Goal: Task Accomplishment & Management: Use online tool/utility

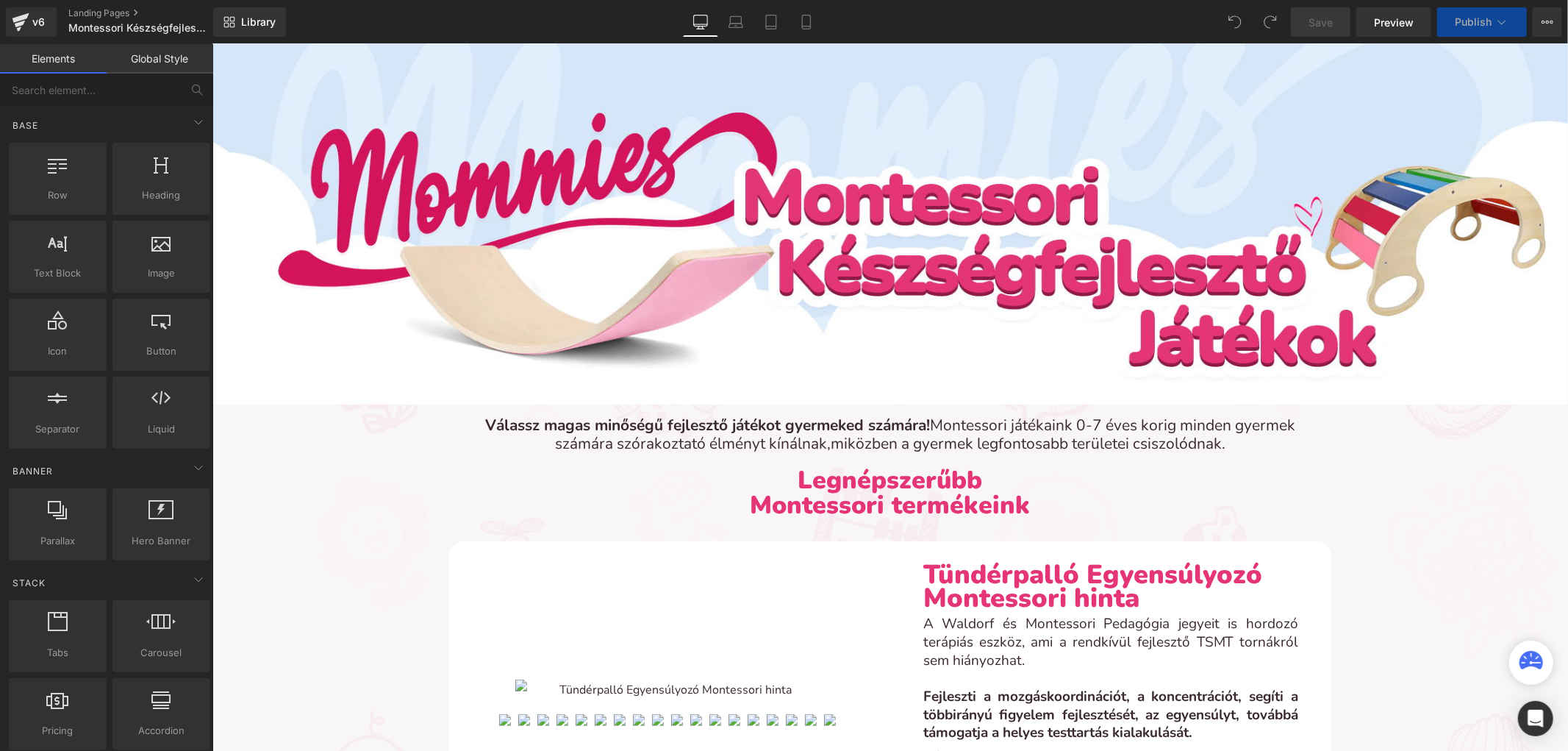
scroll to position [163, 0]
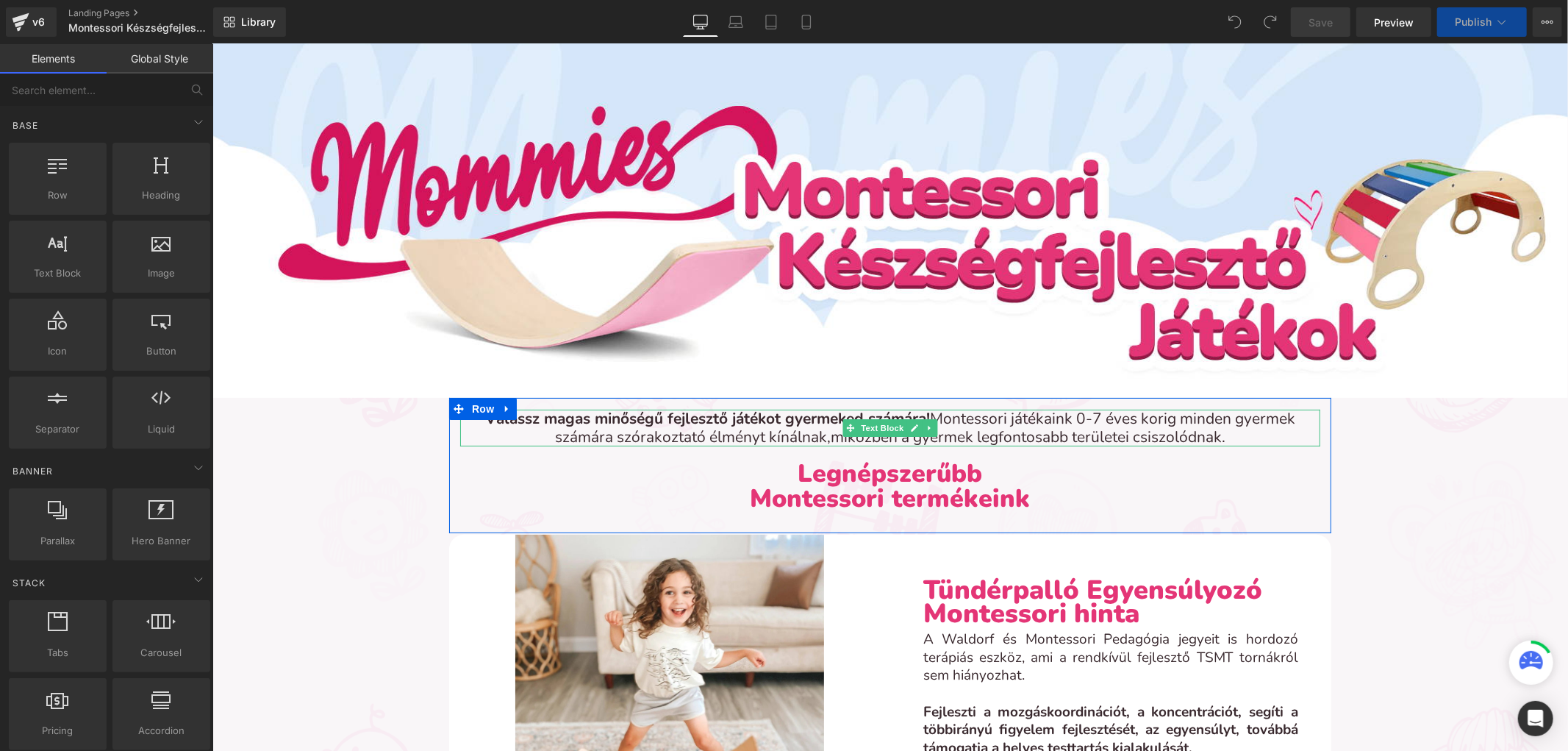
click at [1269, 420] on span "Montessori játékaink 0-7 éves korig minden gyermek számára szórakoztató élményt…" at bounding box center [924, 426] width 740 height 39
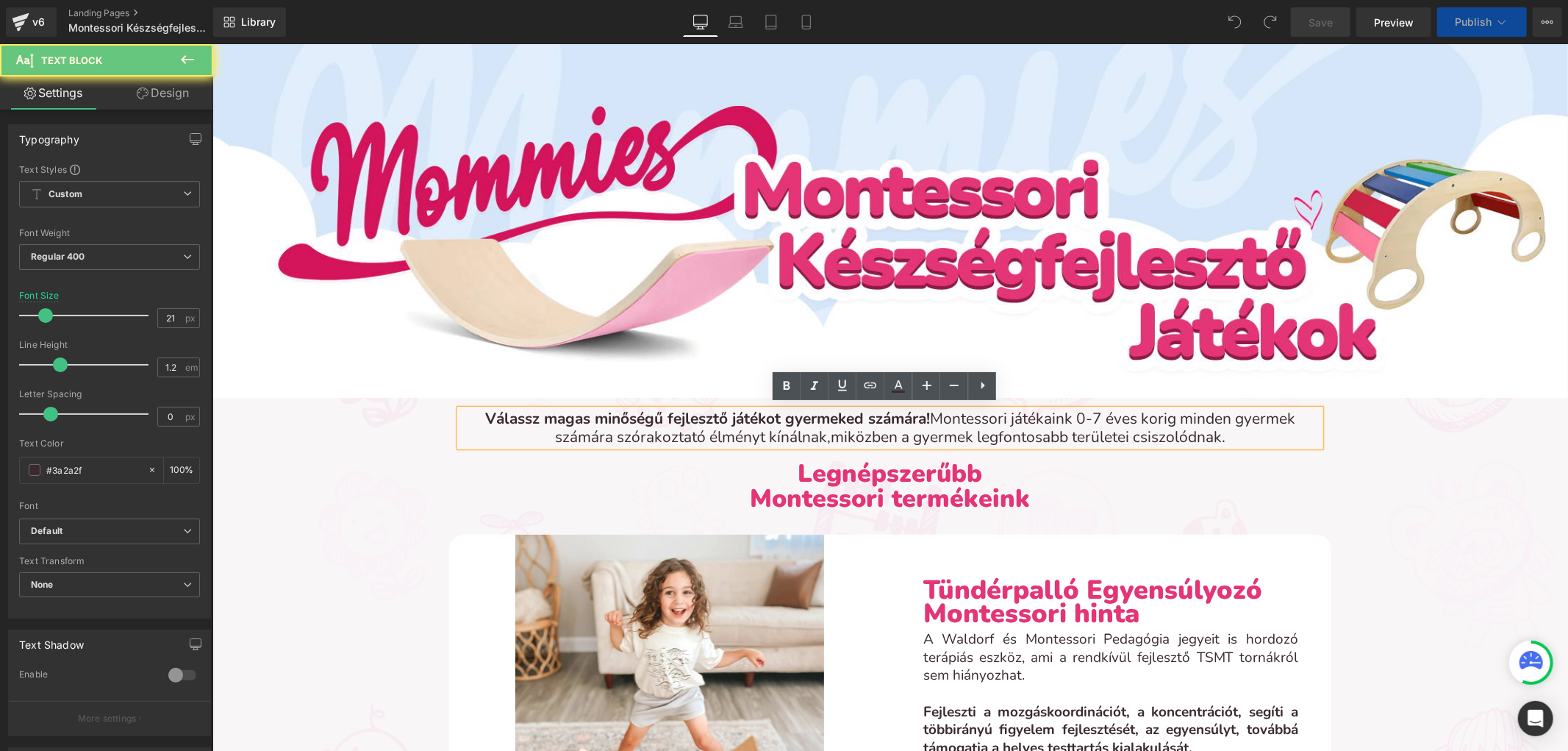
drag, startPoint x: 1268, startPoint y: 427, endPoint x: 1249, endPoint y: 458, distance: 36.4
click at [1268, 427] on p "Válassz magas minőségű fejlesztő játékot gyermeked számára! Montessori játékain…" at bounding box center [889, 427] width 860 height 37
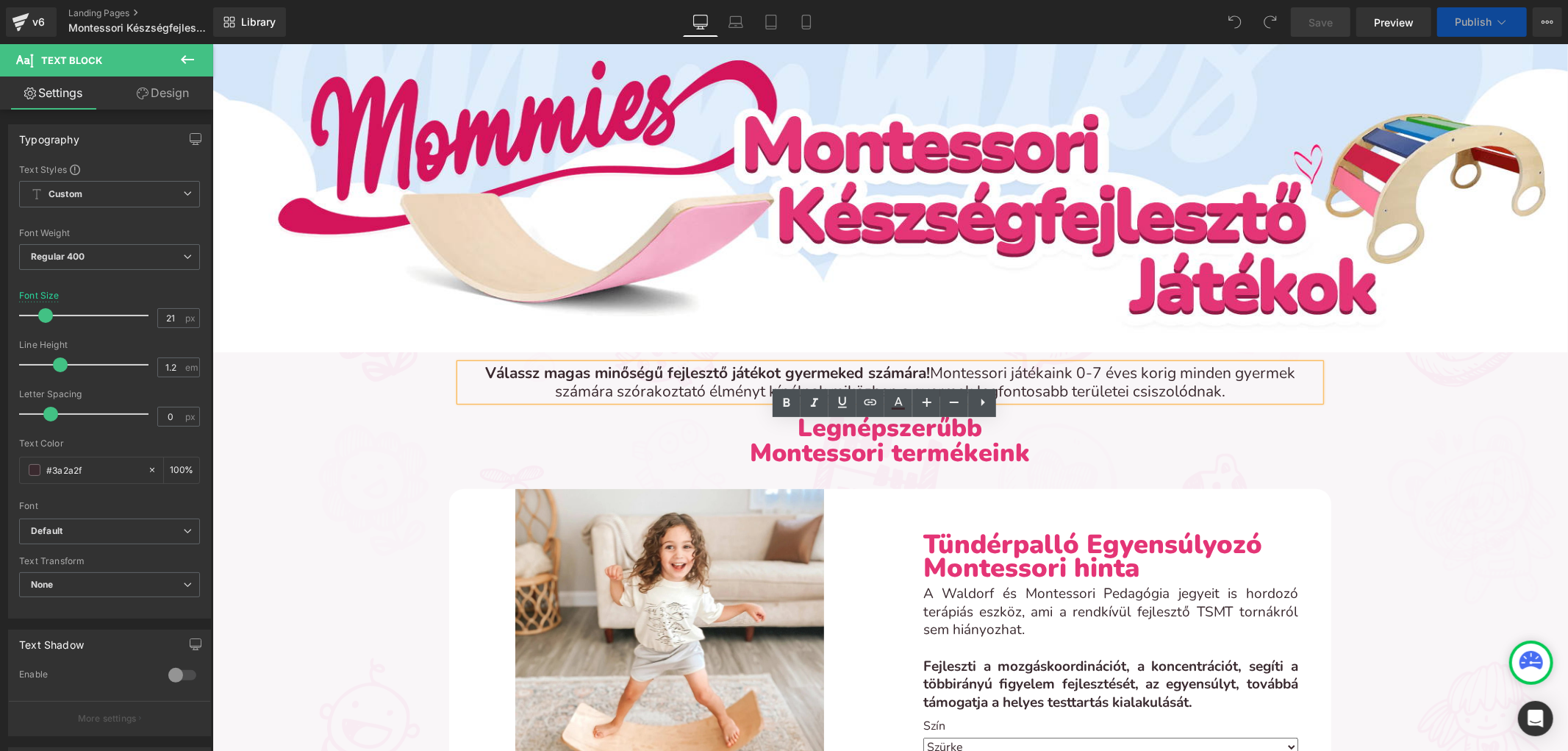
scroll to position [145, 0]
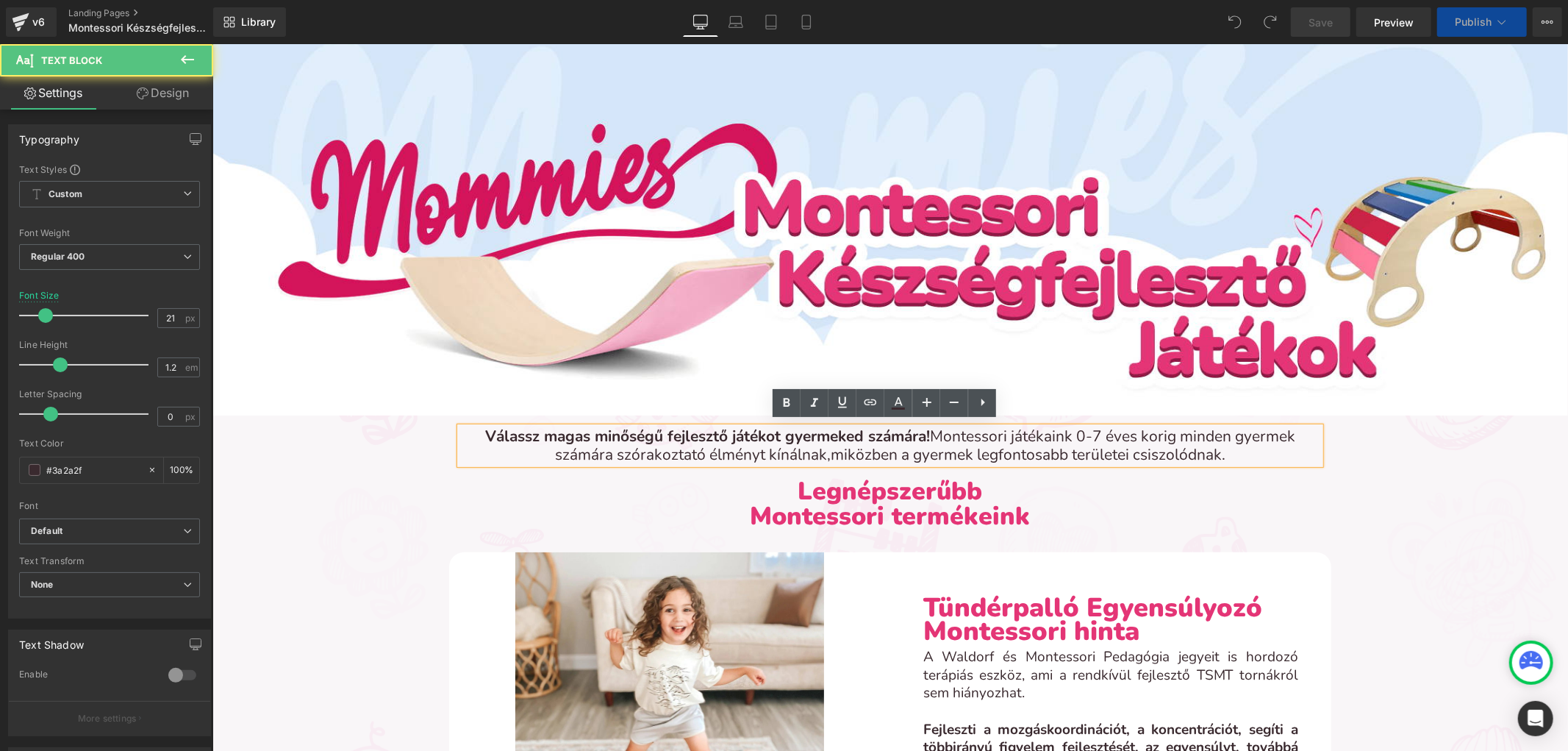
click at [1228, 452] on p "Válassz magas minőségű fejlesztő játékot gyermeked számára! Montessori játékain…" at bounding box center [889, 444] width 860 height 37
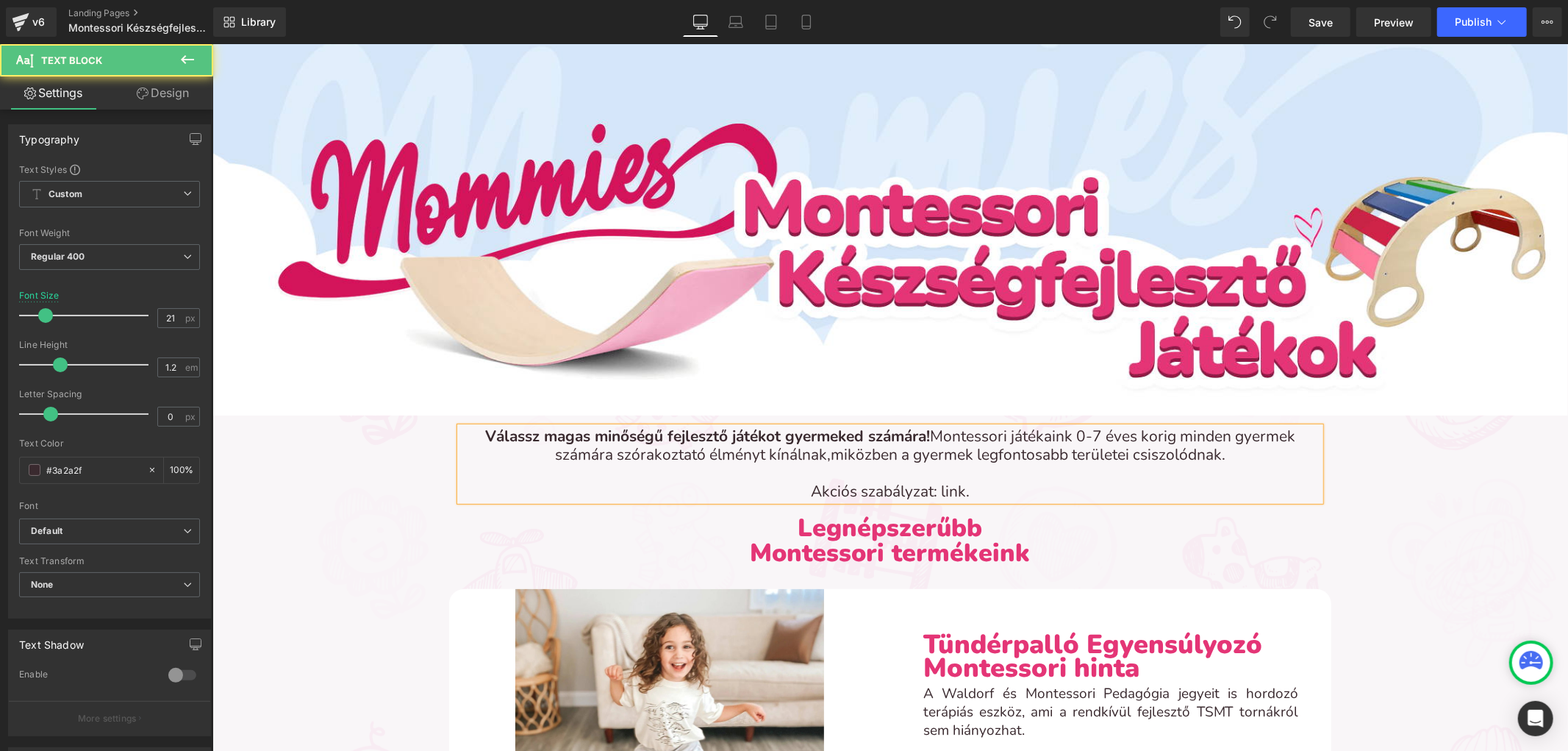
click at [947, 488] on span "Akciós szabályzat: link." at bounding box center [889, 490] width 159 height 21
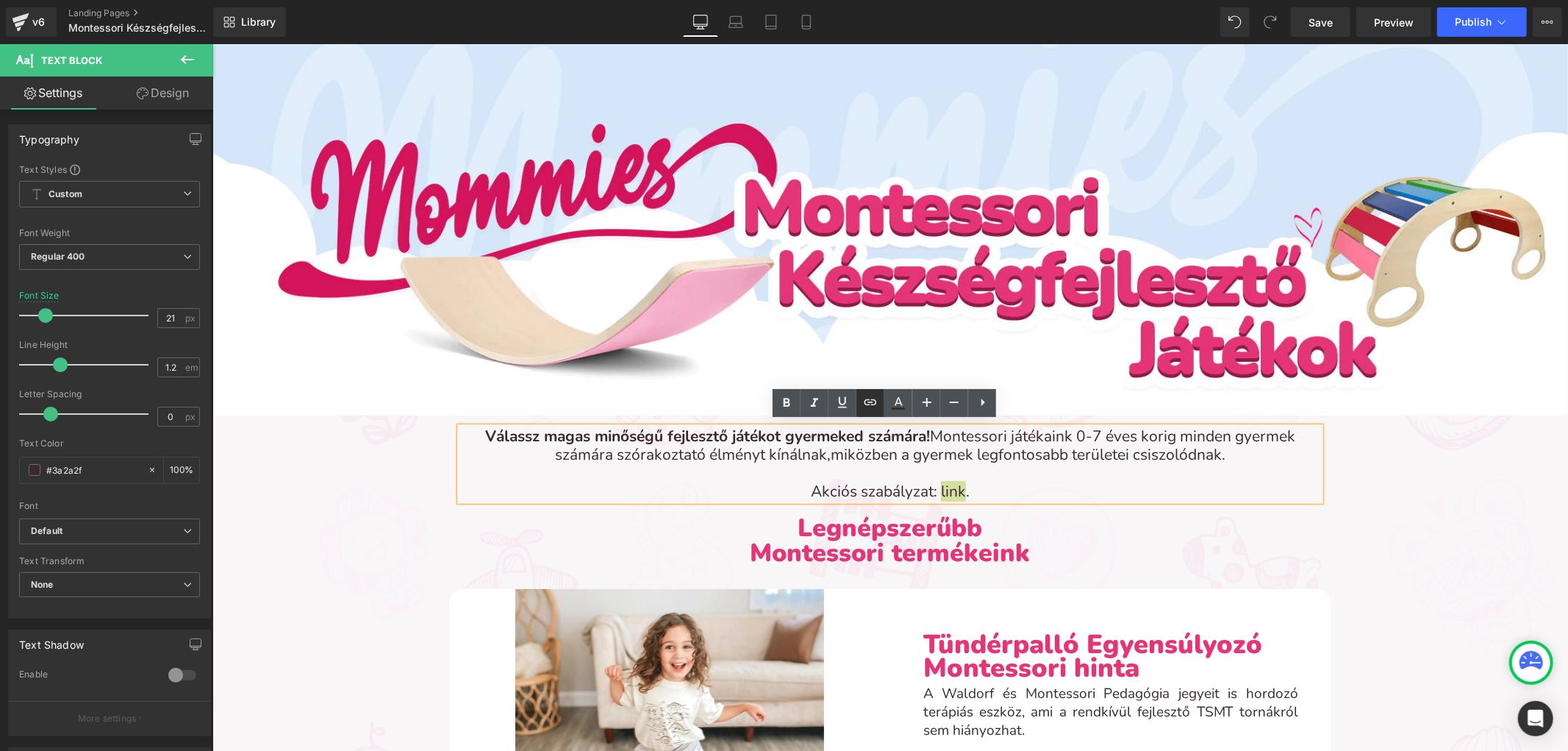
click at [878, 398] on icon at bounding box center [871, 402] width 18 height 18
click at [919, 528] on input "text" at bounding box center [987, 522] width 226 height 37
paste input "[URL][DOMAIN_NAME]"
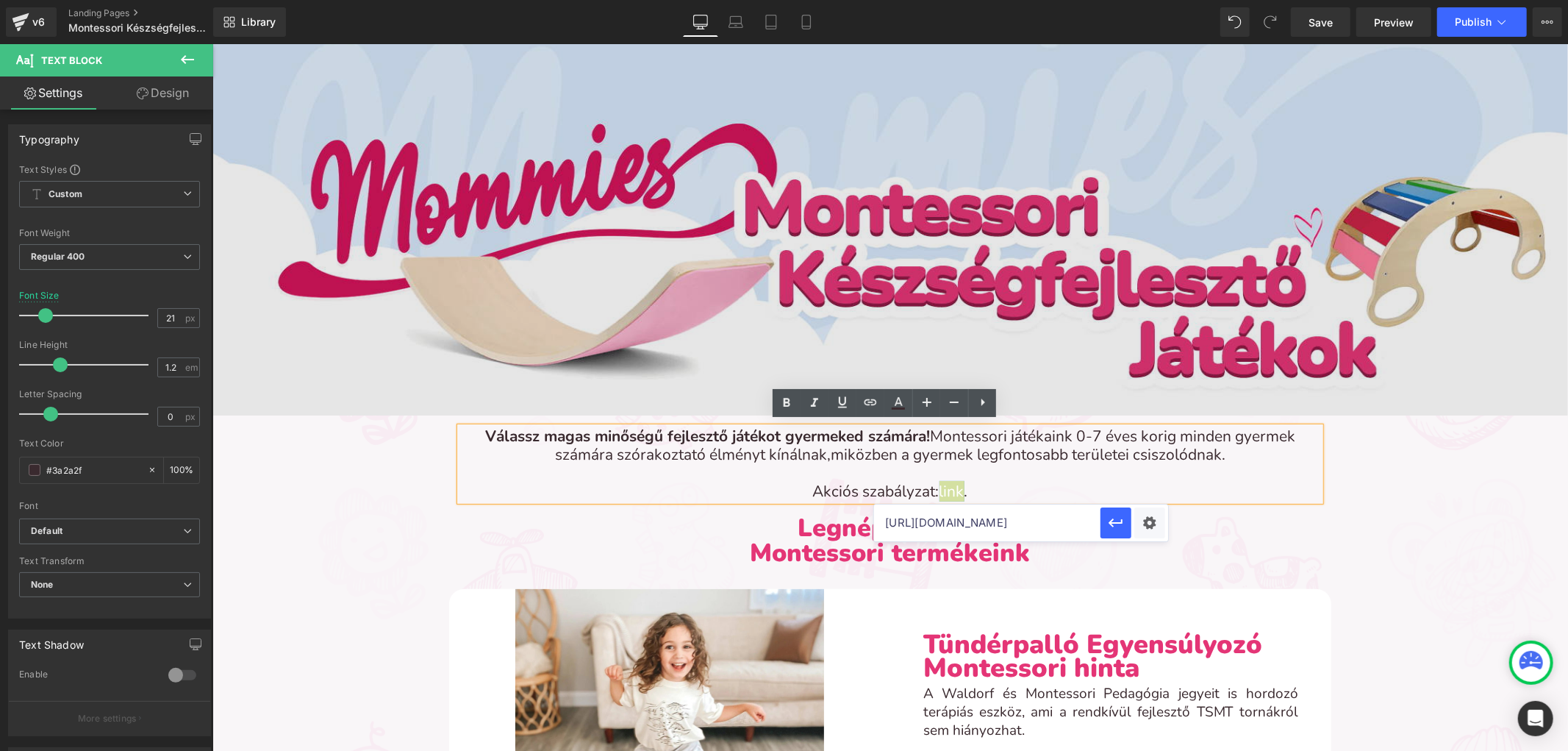
scroll to position [0, 213]
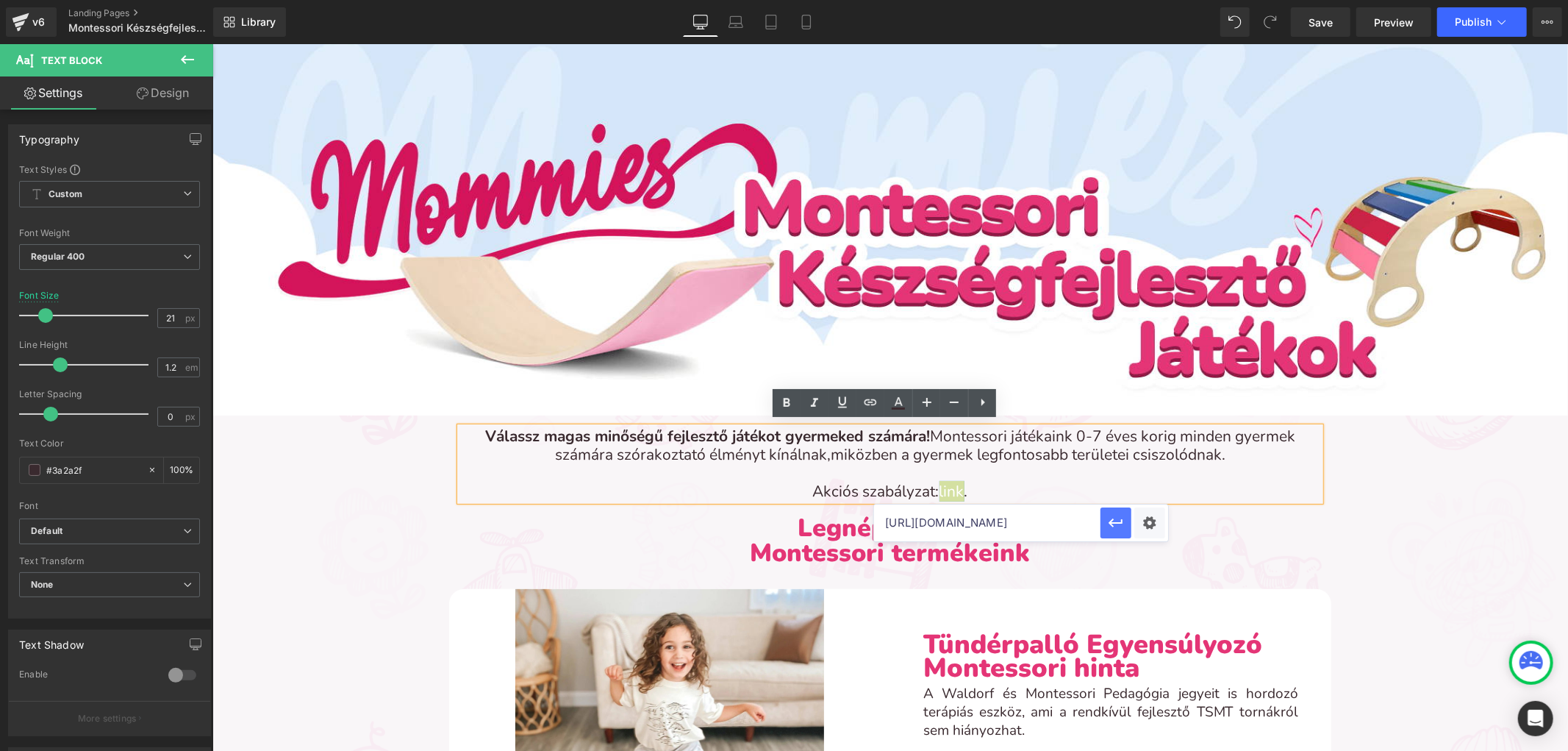
type input "[URL][DOMAIN_NAME]"
click at [1118, 516] on icon "button" at bounding box center [1116, 523] width 18 height 18
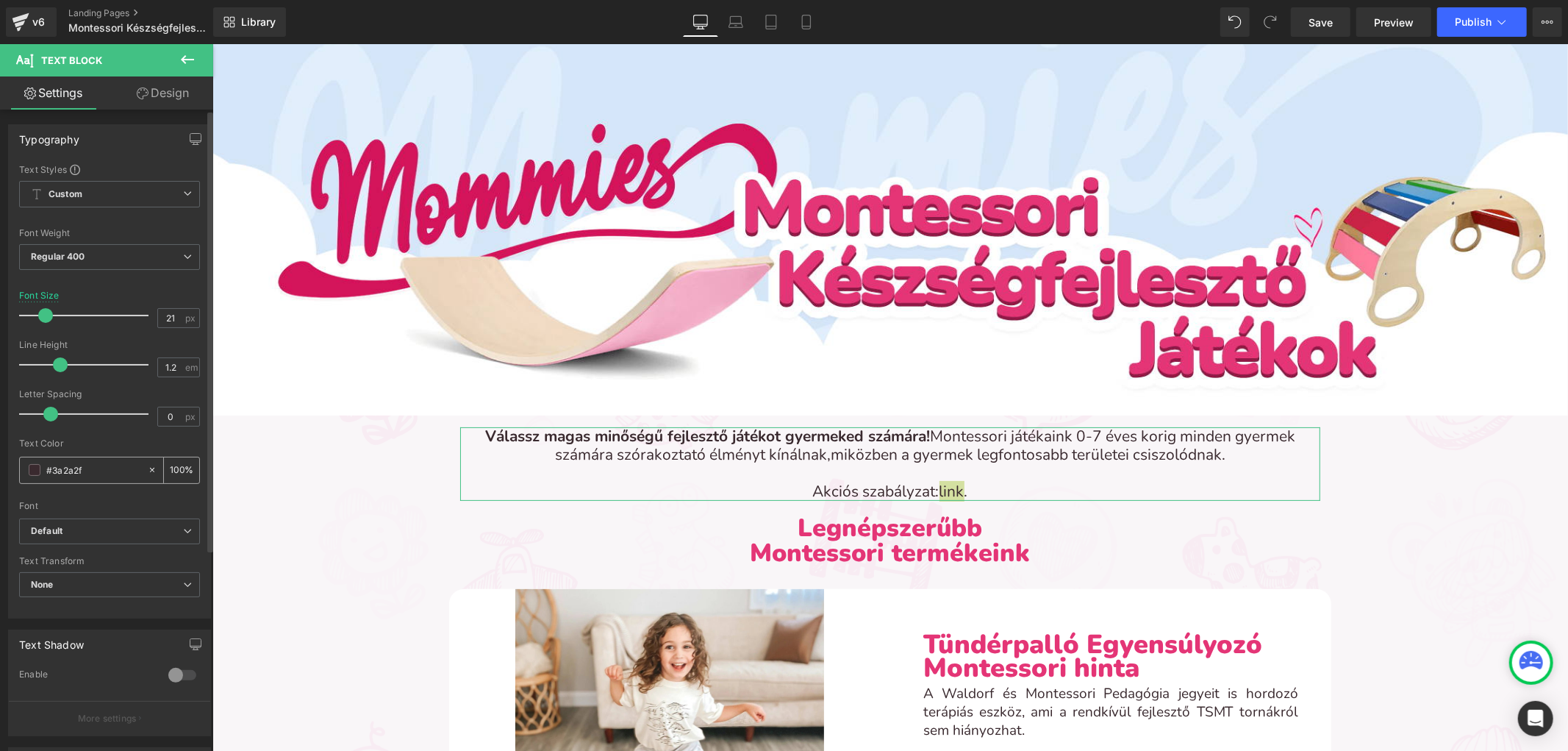
click at [32, 468] on span at bounding box center [34, 469] width 12 height 12
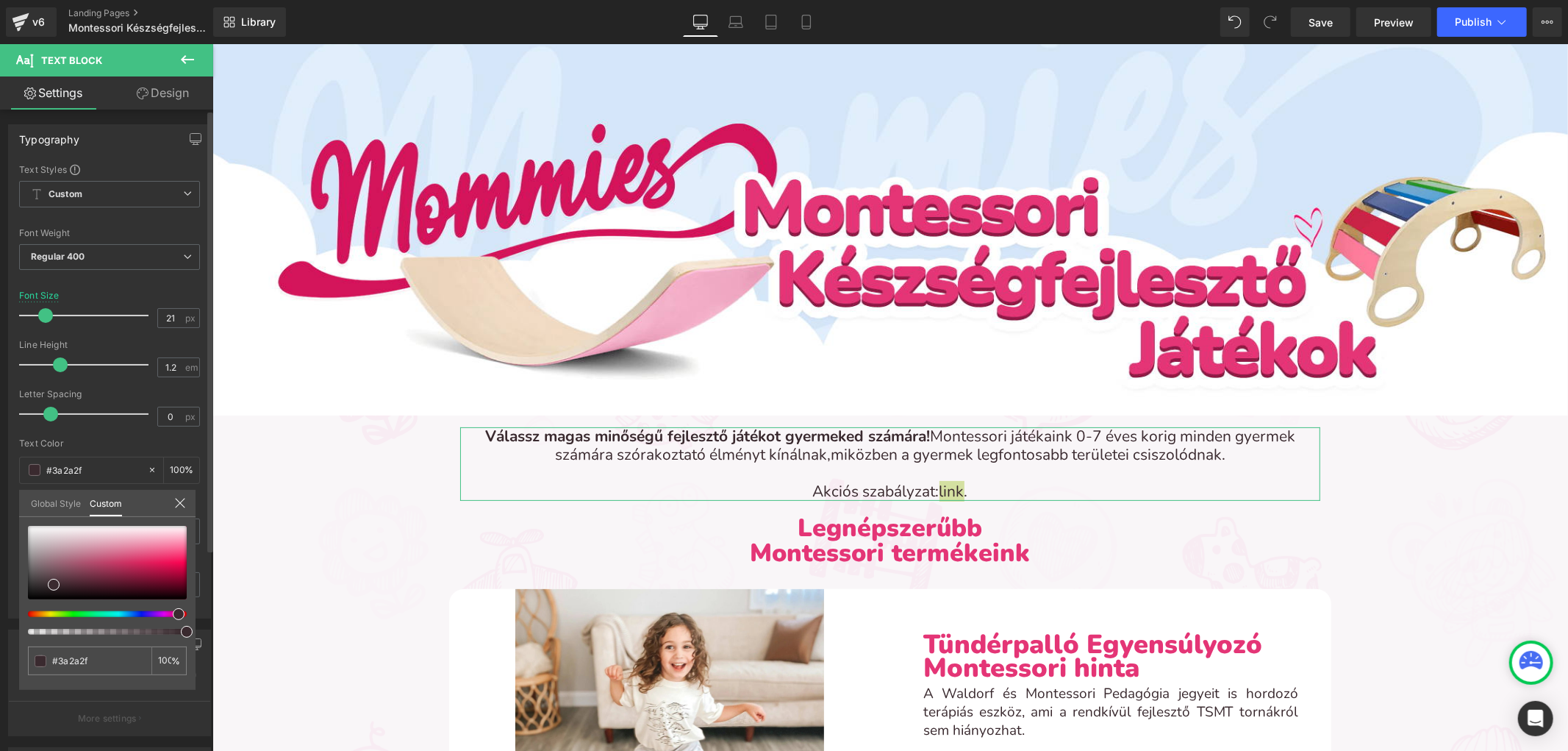
click at [142, 609] on div at bounding box center [107, 580] width 159 height 109
type input "#332a3b"
click at [142, 615] on div at bounding box center [101, 614] width 159 height 6
type input "#[DATE]"
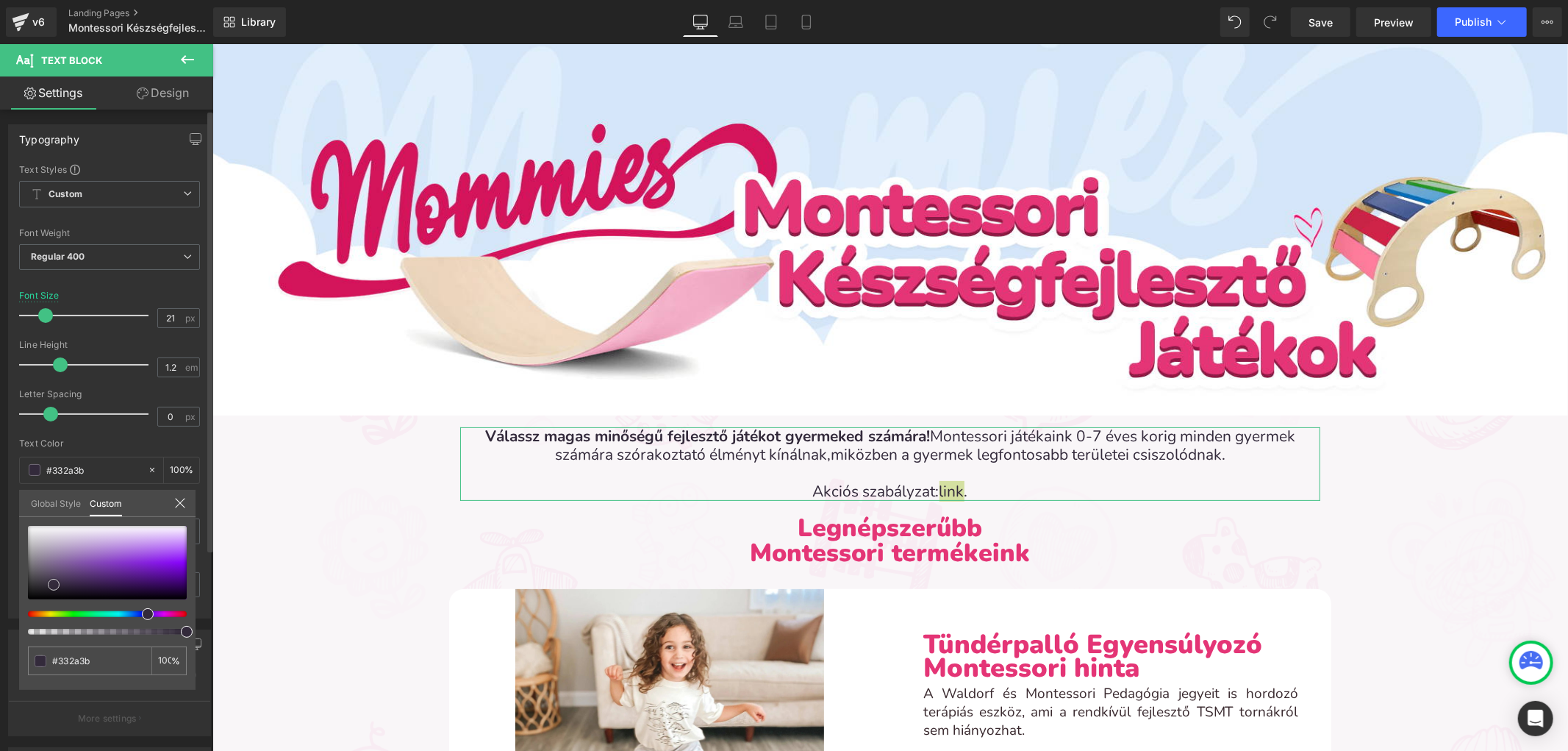
type input "#[DATE]"
click at [123, 561] on div at bounding box center [107, 563] width 159 height 74
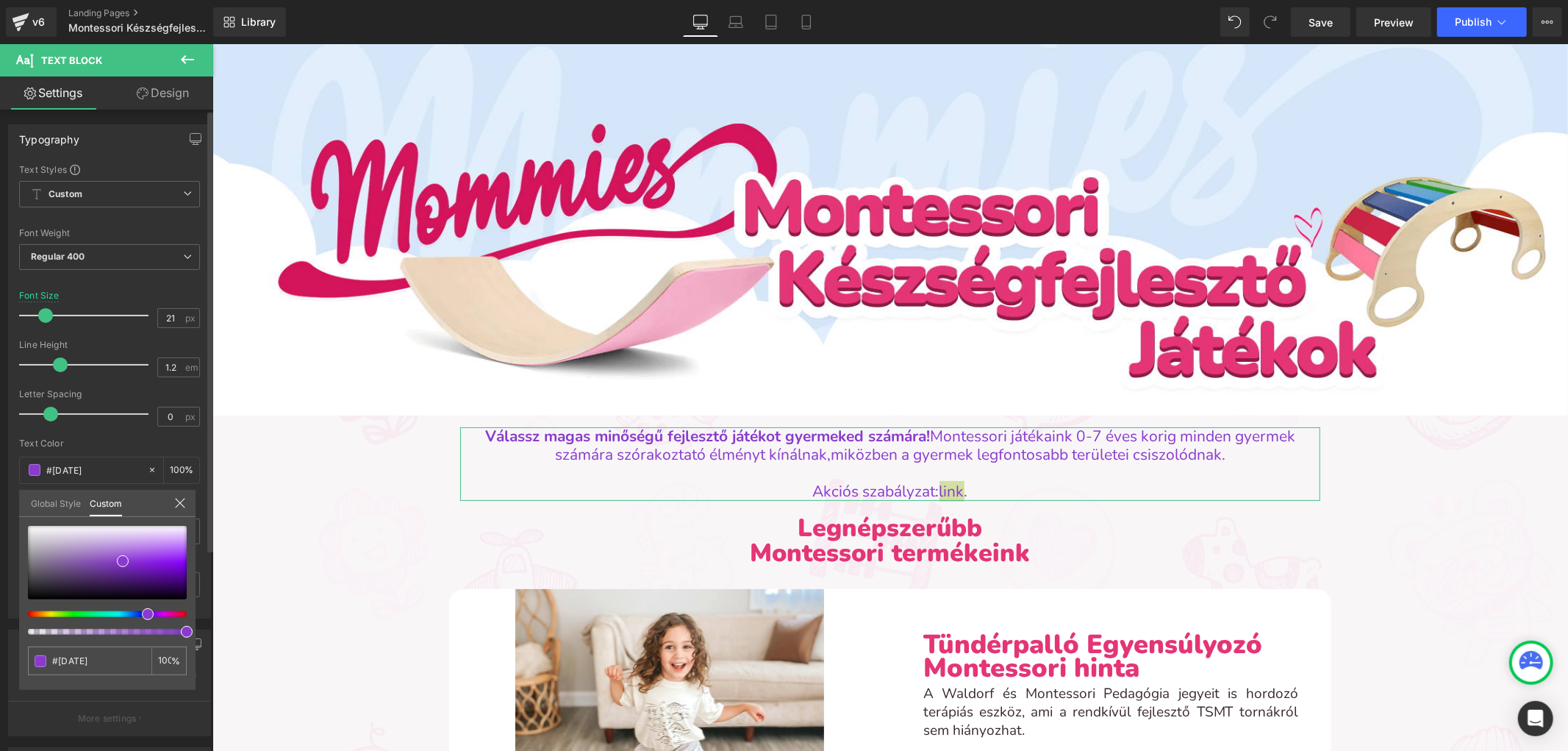
type input "#[DATE]"
click at [137, 615] on div at bounding box center [101, 614] width 159 height 6
type input "#[DATE]"
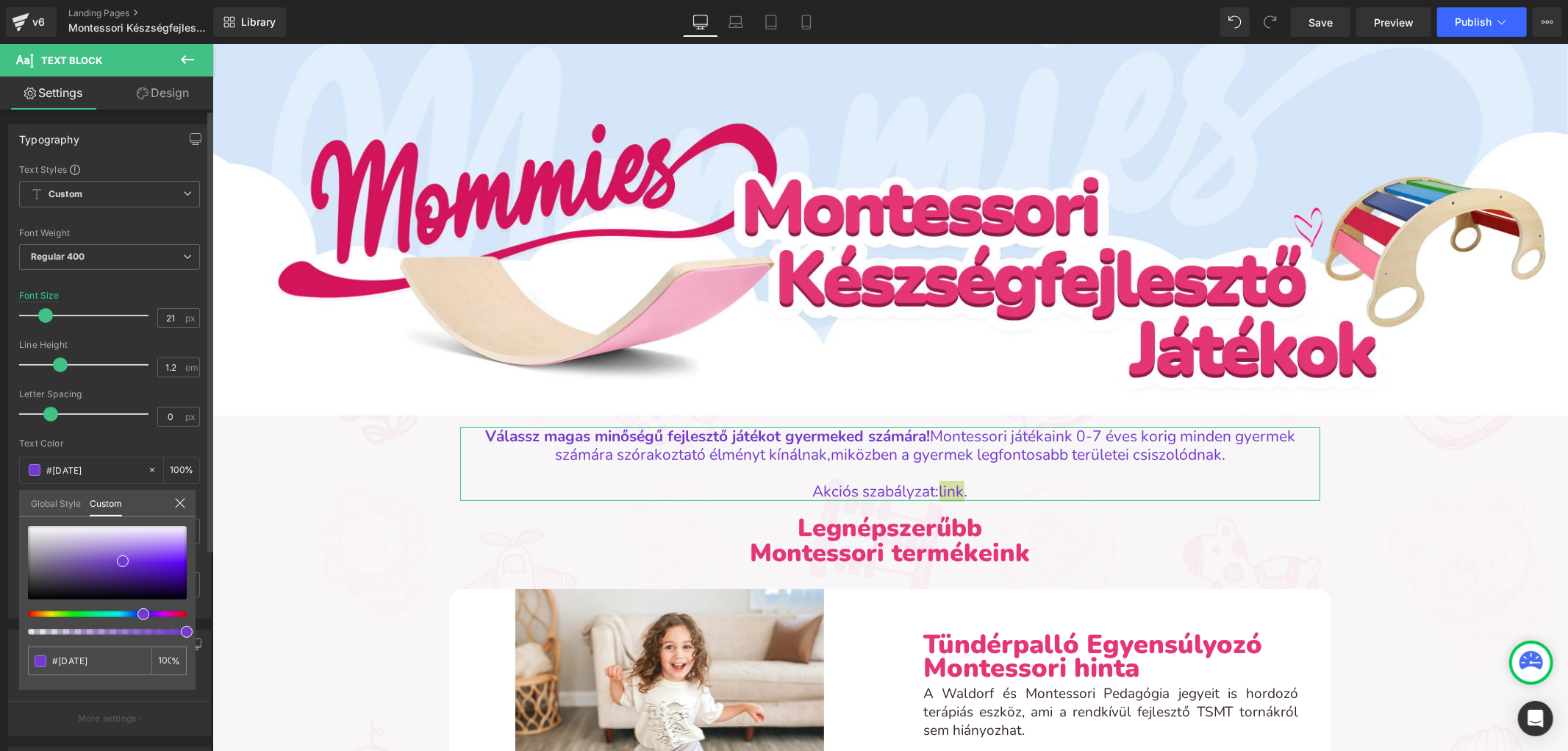
type input "#[DATE]"
click at [133, 615] on div at bounding box center [101, 614] width 159 height 6
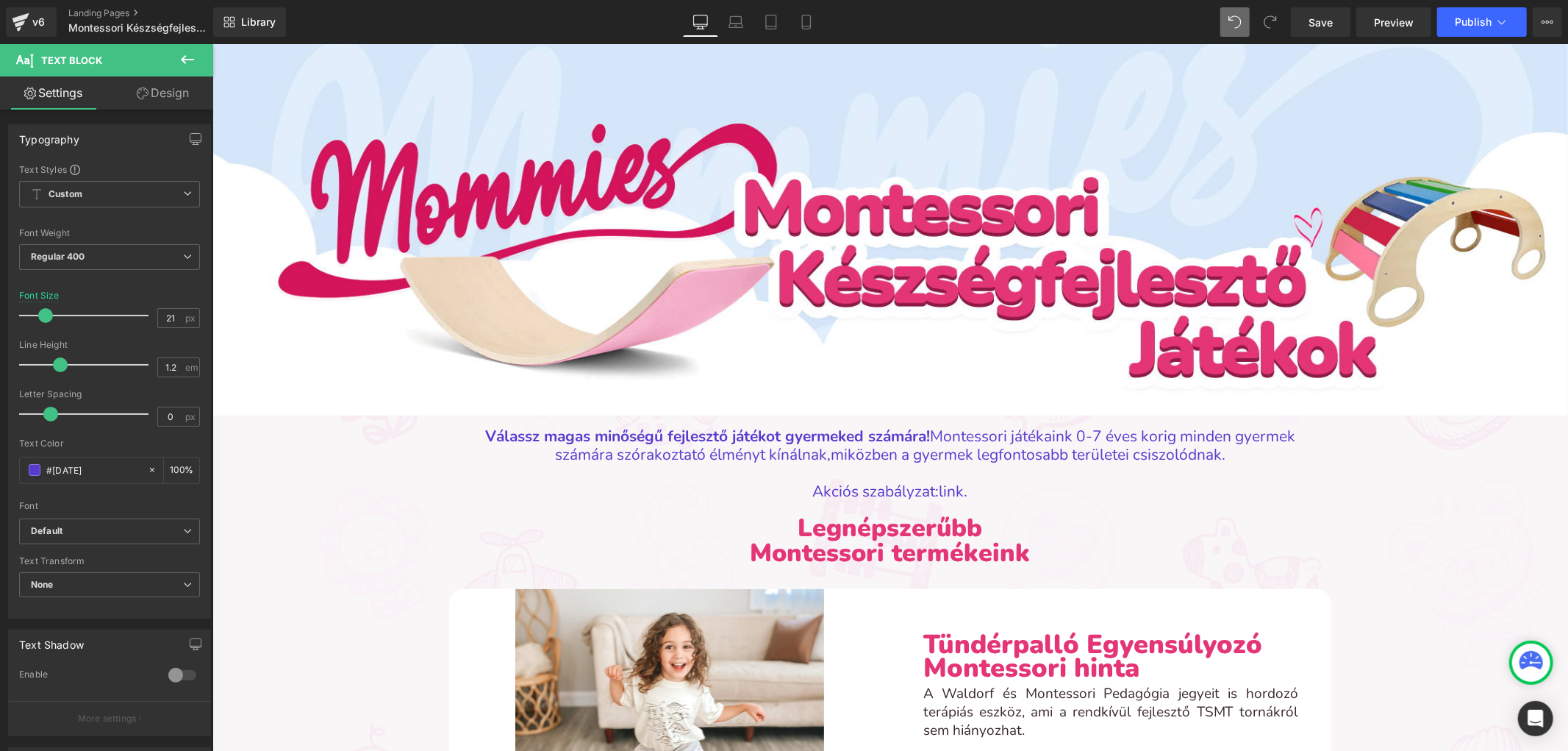
type input "#3a2a2f"
type input "100"
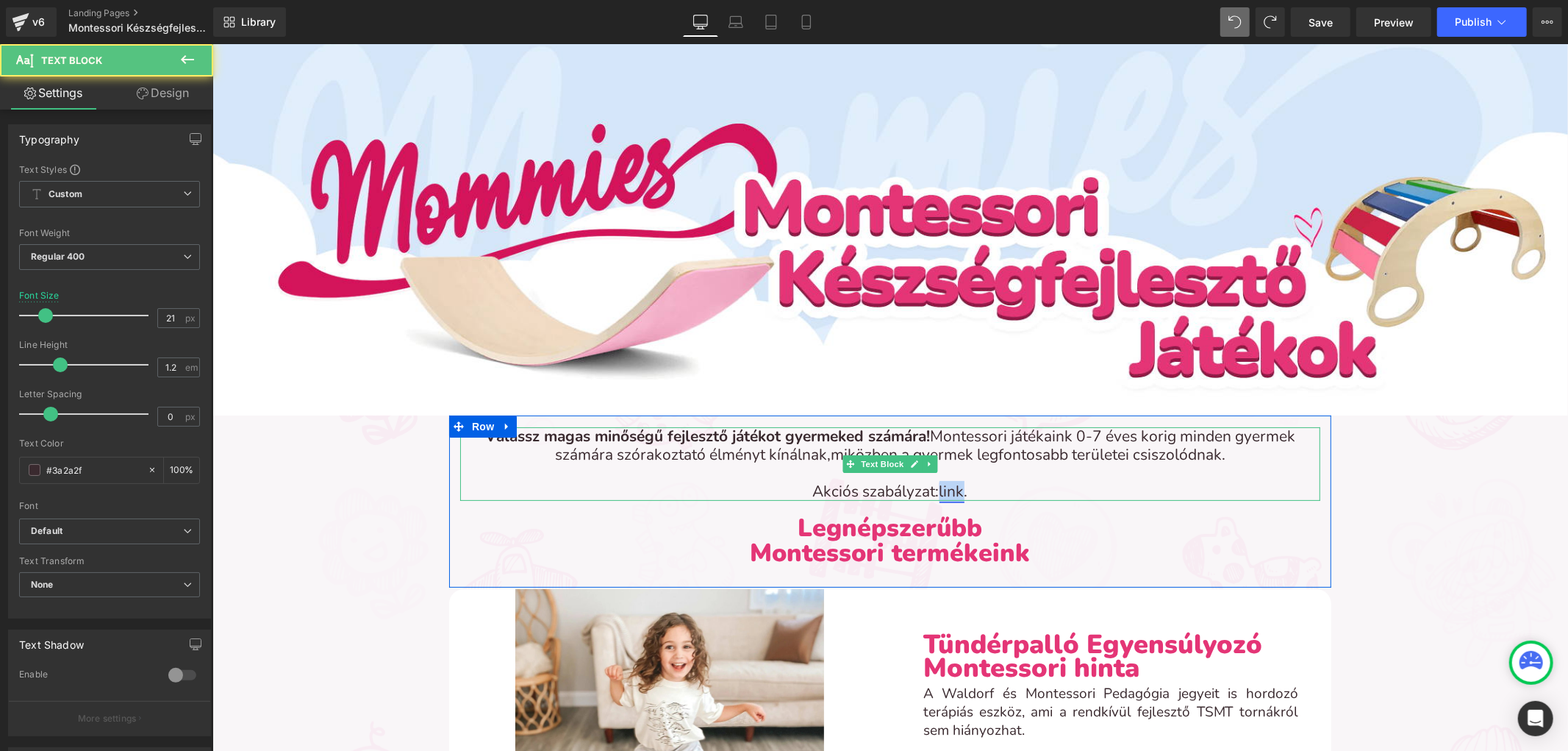
drag, startPoint x: 934, startPoint y: 486, endPoint x: 958, endPoint y: 487, distance: 24.0
click at [958, 487] on link "link" at bounding box center [952, 490] width 25 height 21
click at [940, 483] on link "link" at bounding box center [952, 490] width 25 height 21
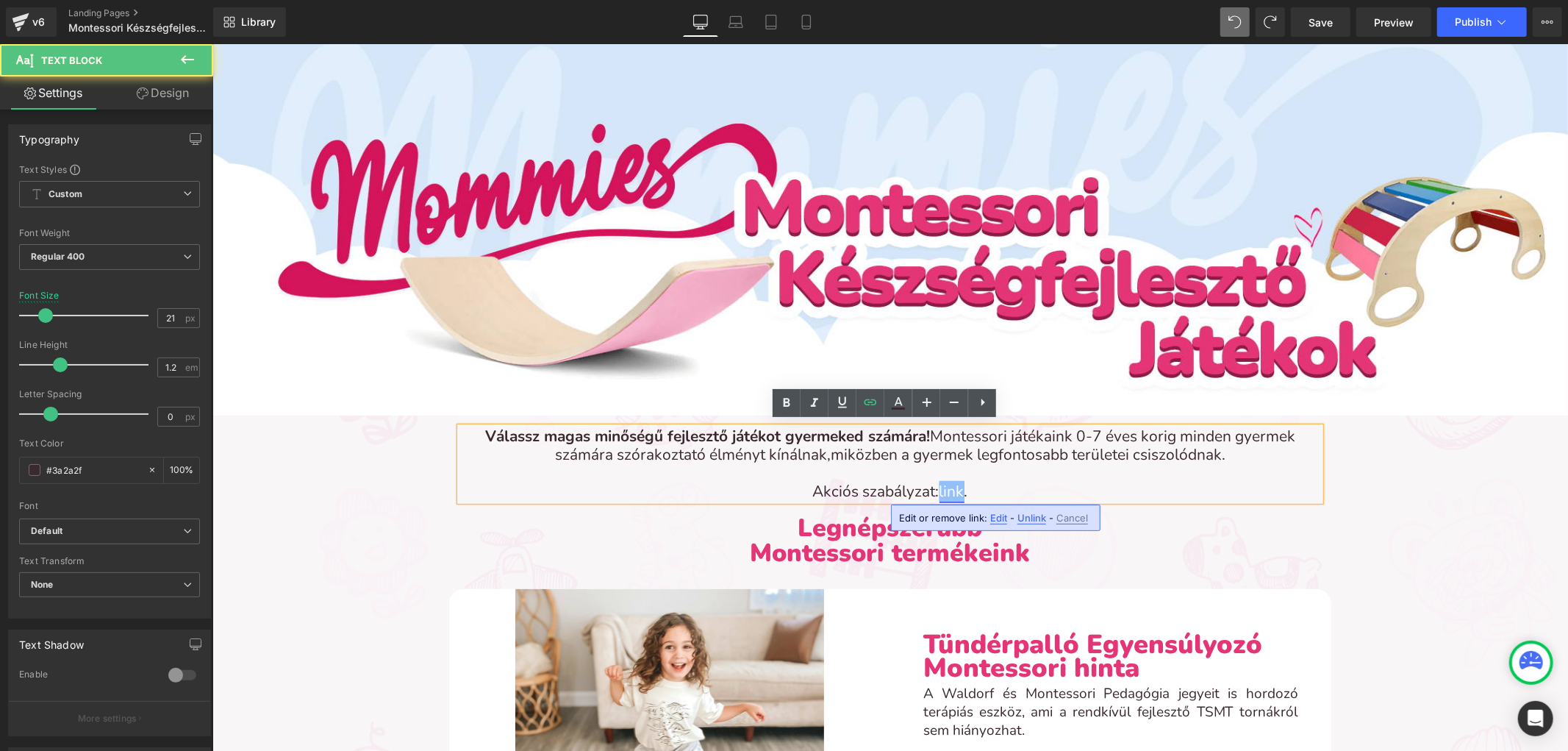
click at [940, 483] on link "link" at bounding box center [952, 490] width 25 height 21
click at [790, 401] on icon at bounding box center [787, 403] width 18 height 18
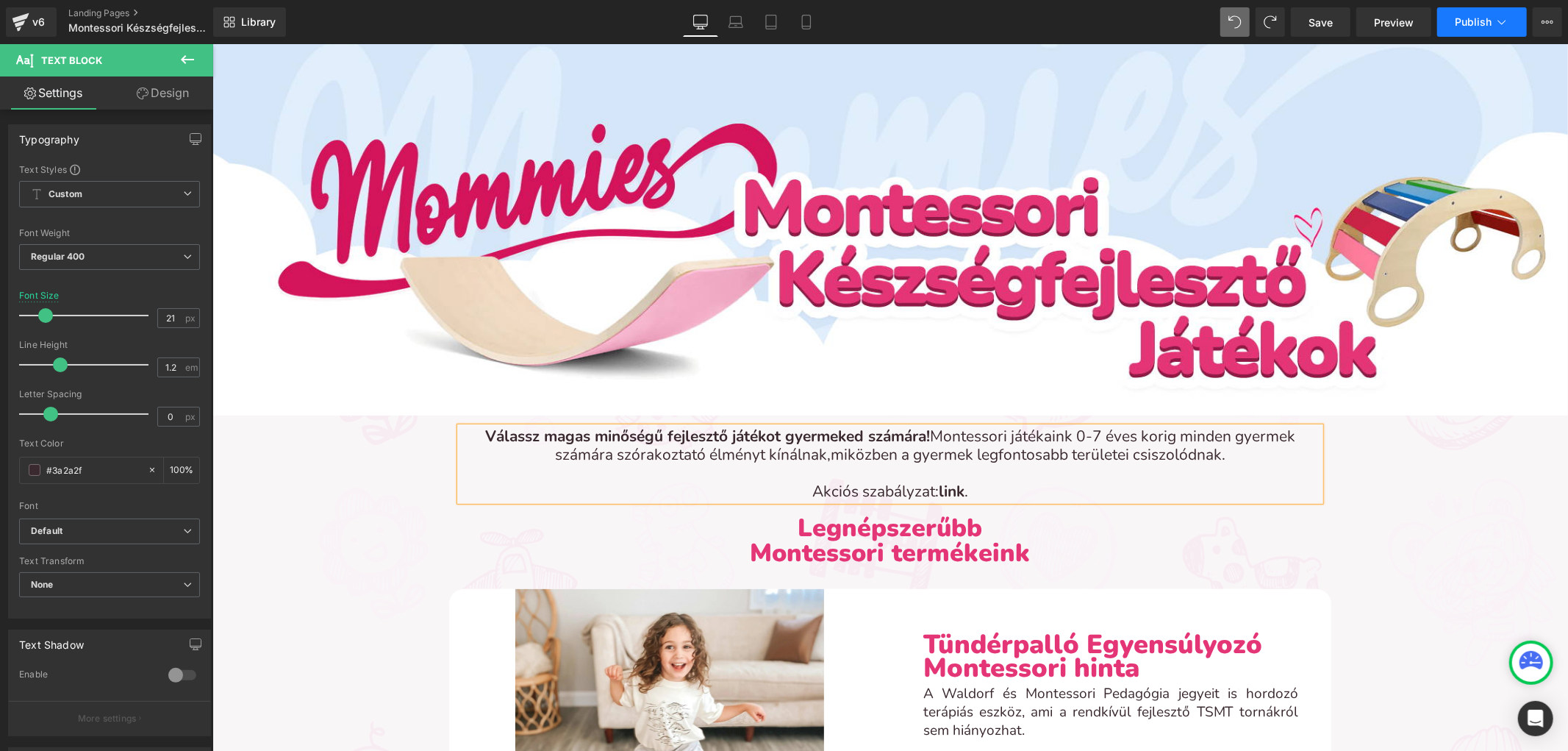
click at [1468, 21] on span "Publish" at bounding box center [1473, 22] width 37 height 12
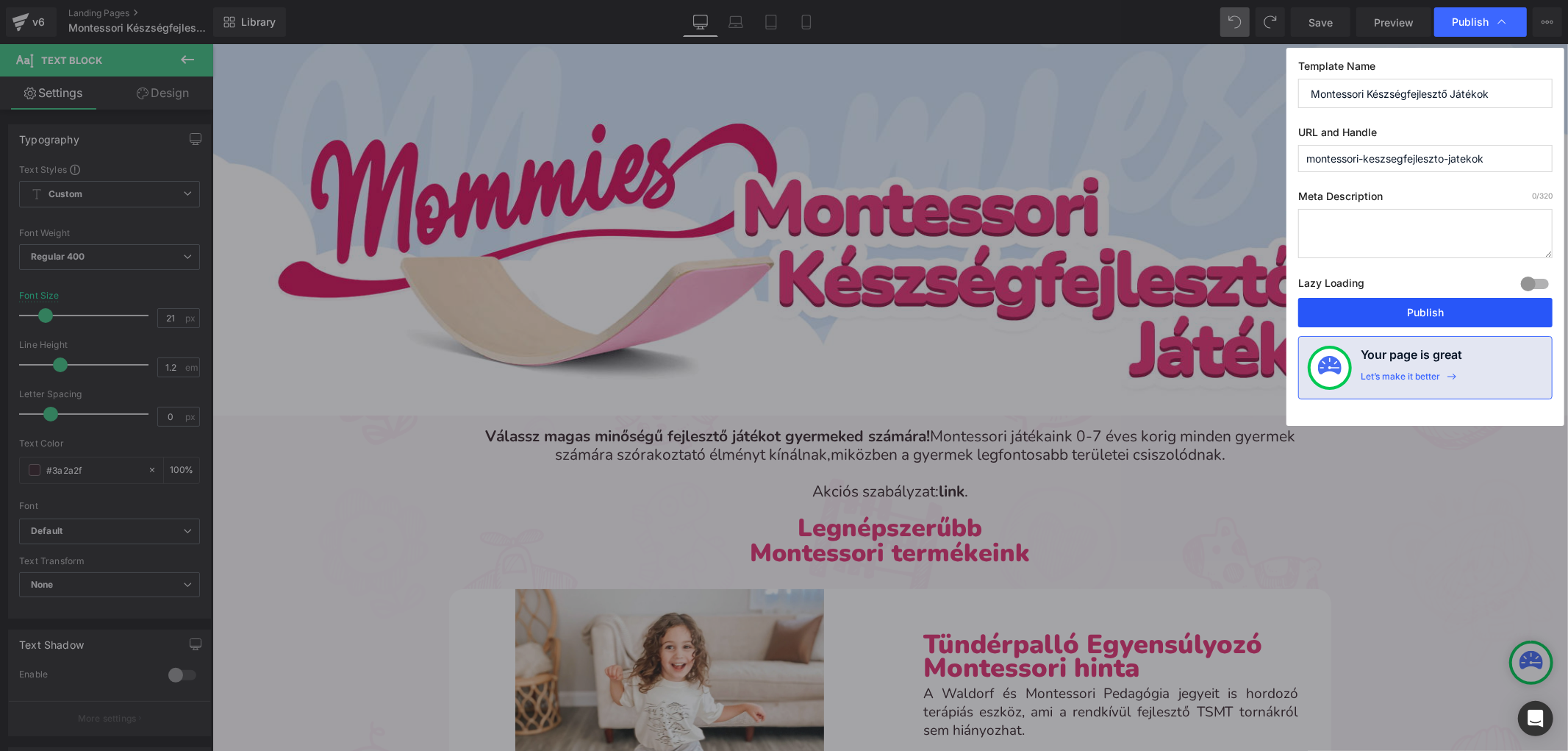
click at [1356, 307] on button "Publish" at bounding box center [1425, 312] width 255 height 30
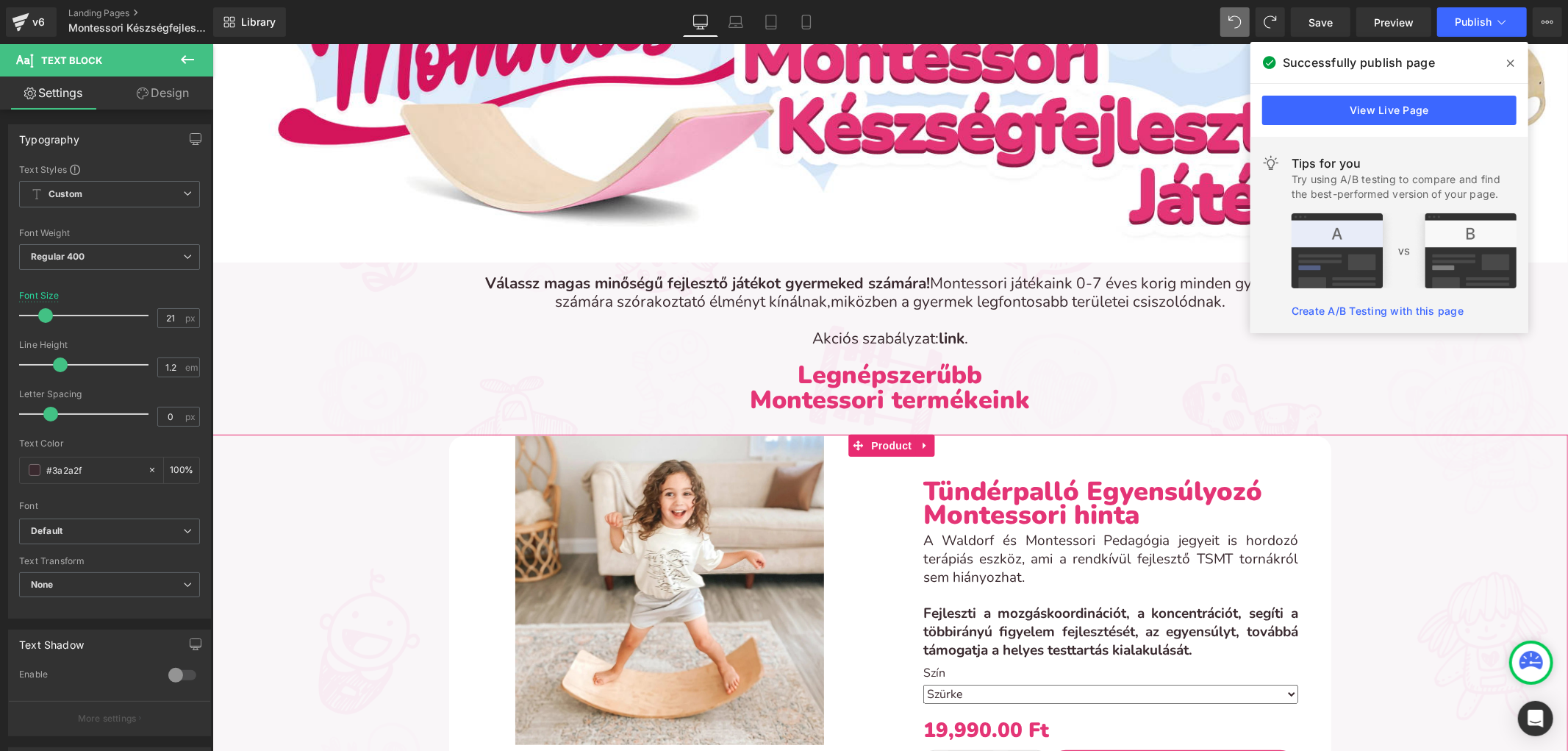
scroll to position [391, 0]
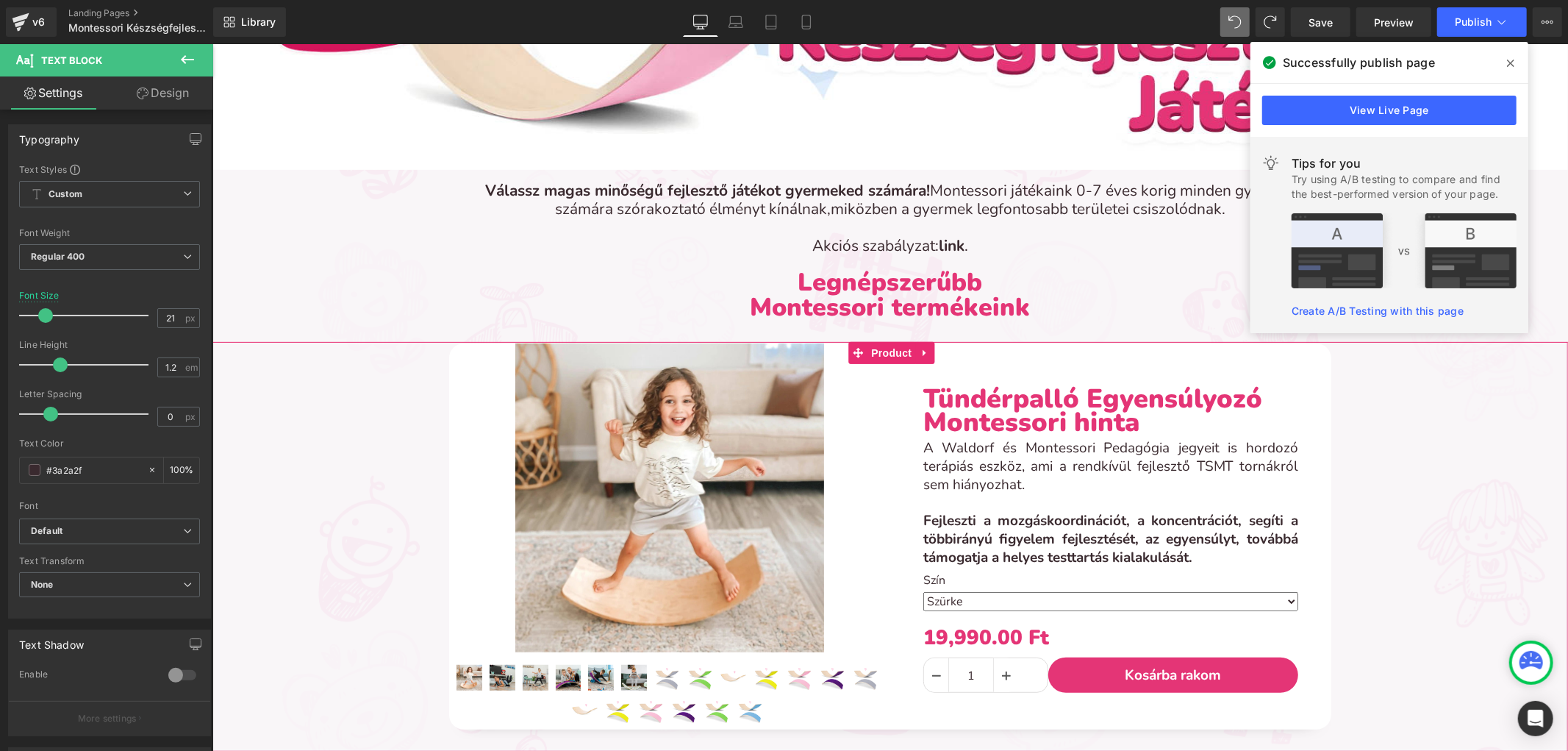
click at [617, 416] on img at bounding box center [669, 497] width 309 height 309
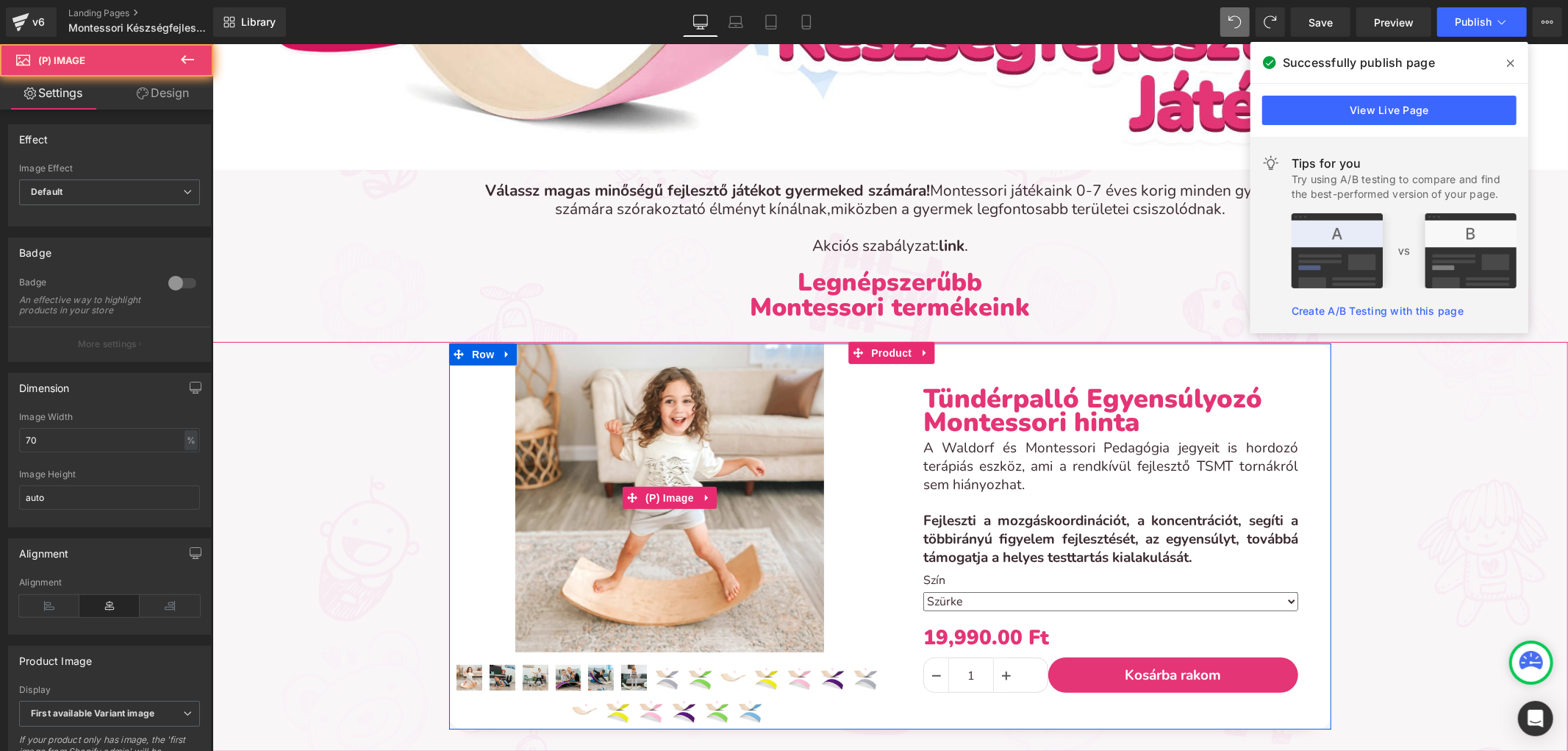
click at [617, 416] on img at bounding box center [669, 497] width 309 height 309
click at [654, 487] on span "(P) Image" at bounding box center [669, 498] width 56 height 22
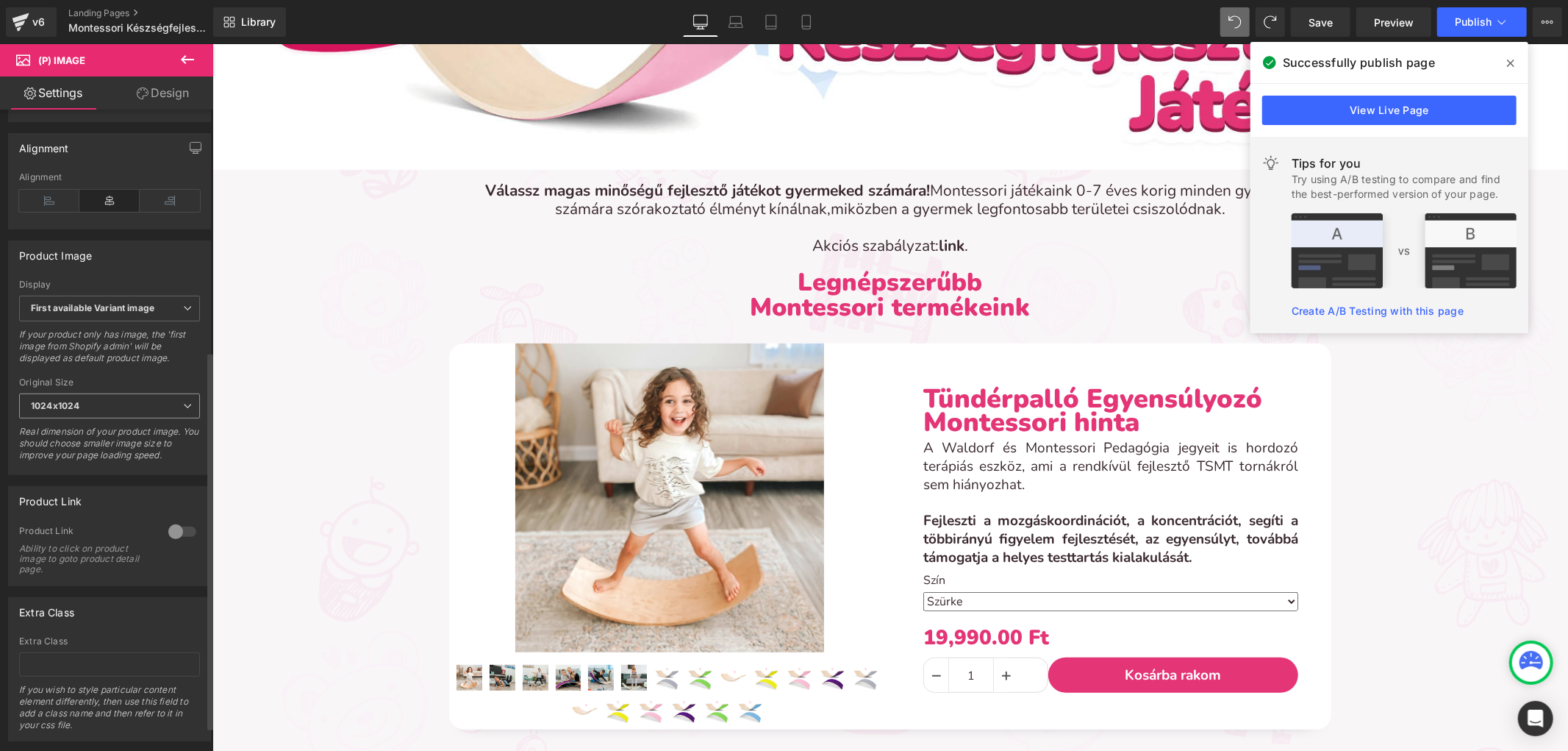
scroll to position [408, 0]
click at [110, 319] on span "First available Variant image" at bounding box center [109, 305] width 181 height 26
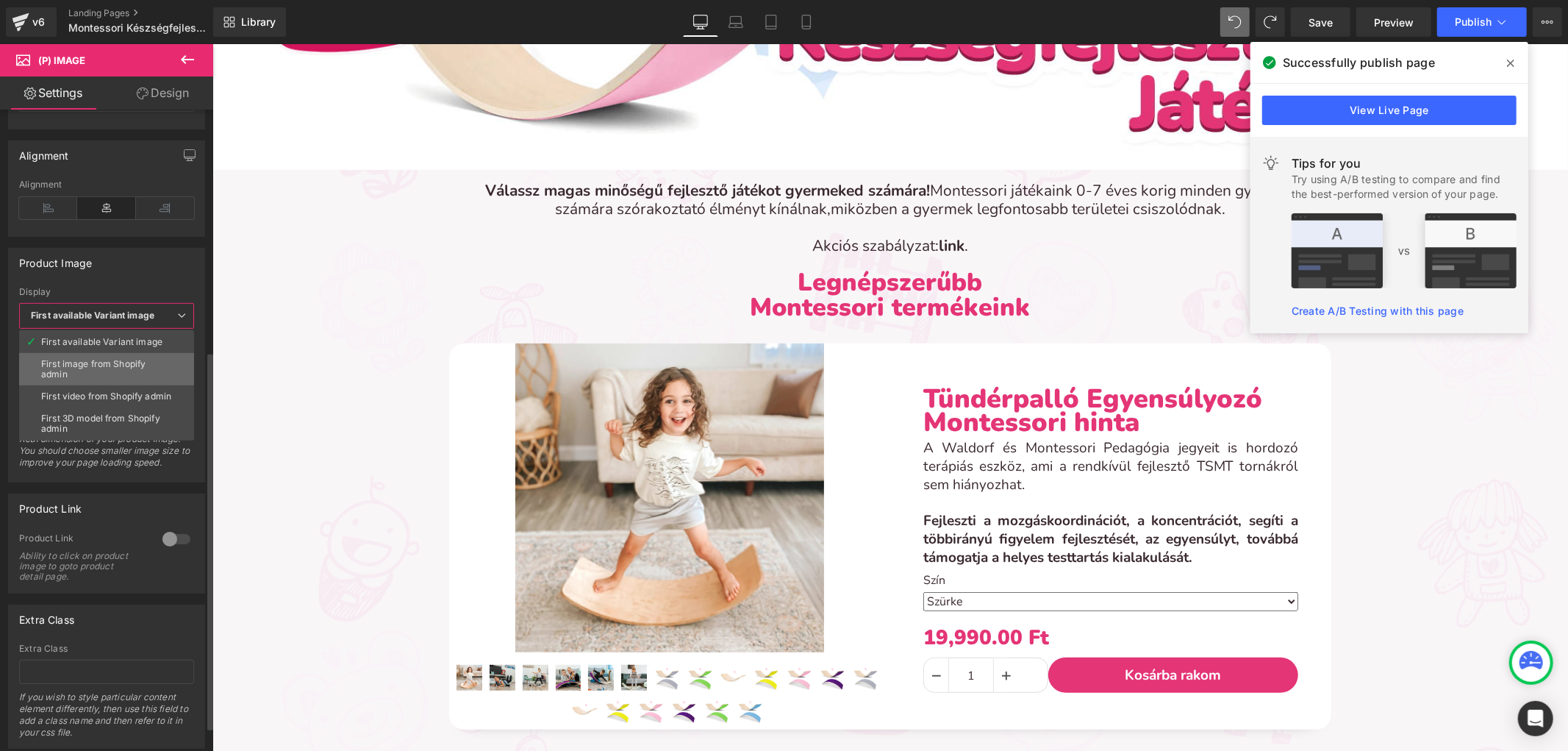
click at [112, 368] on div "First image from Shopify admin" at bounding box center [107, 369] width 131 height 21
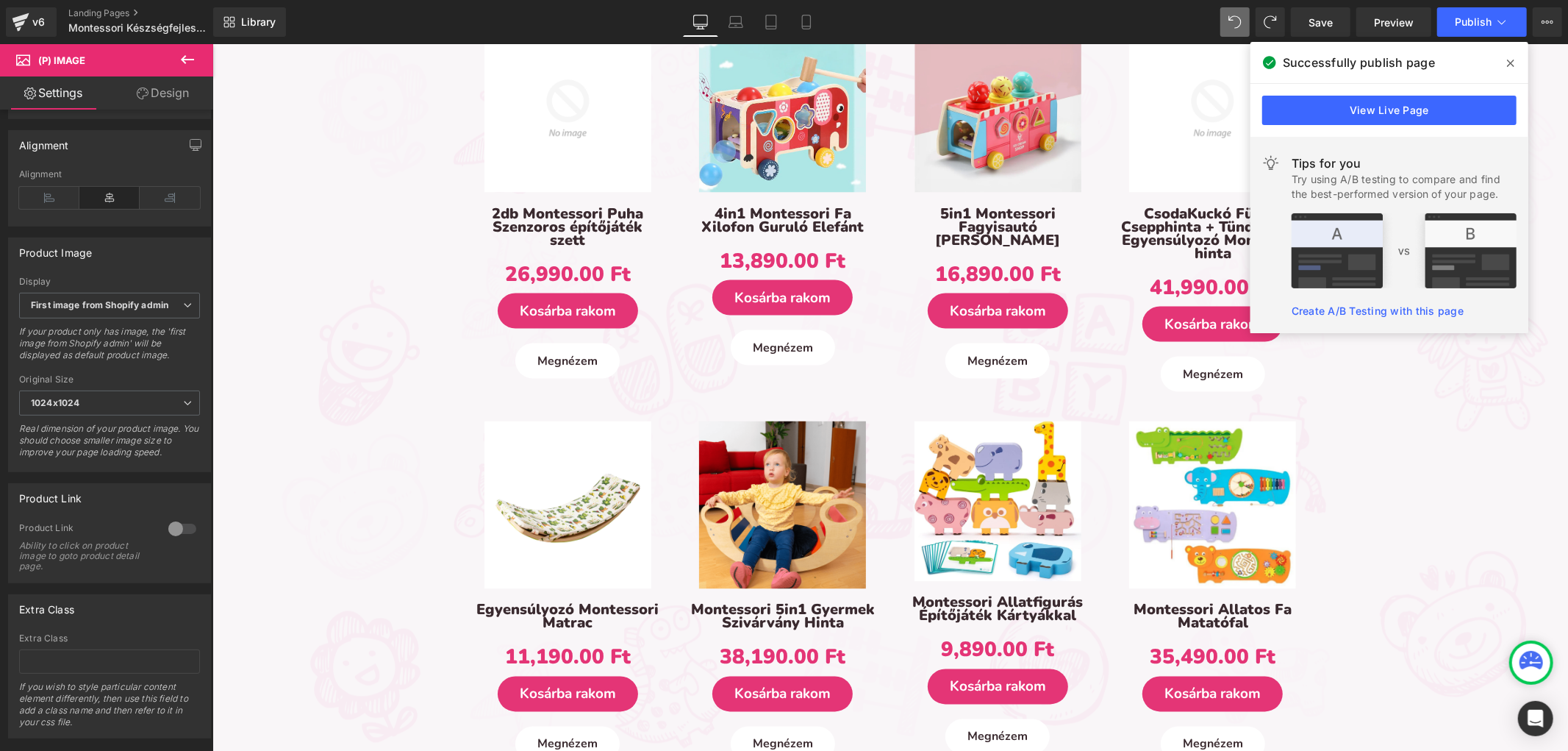
scroll to position [2188, 0]
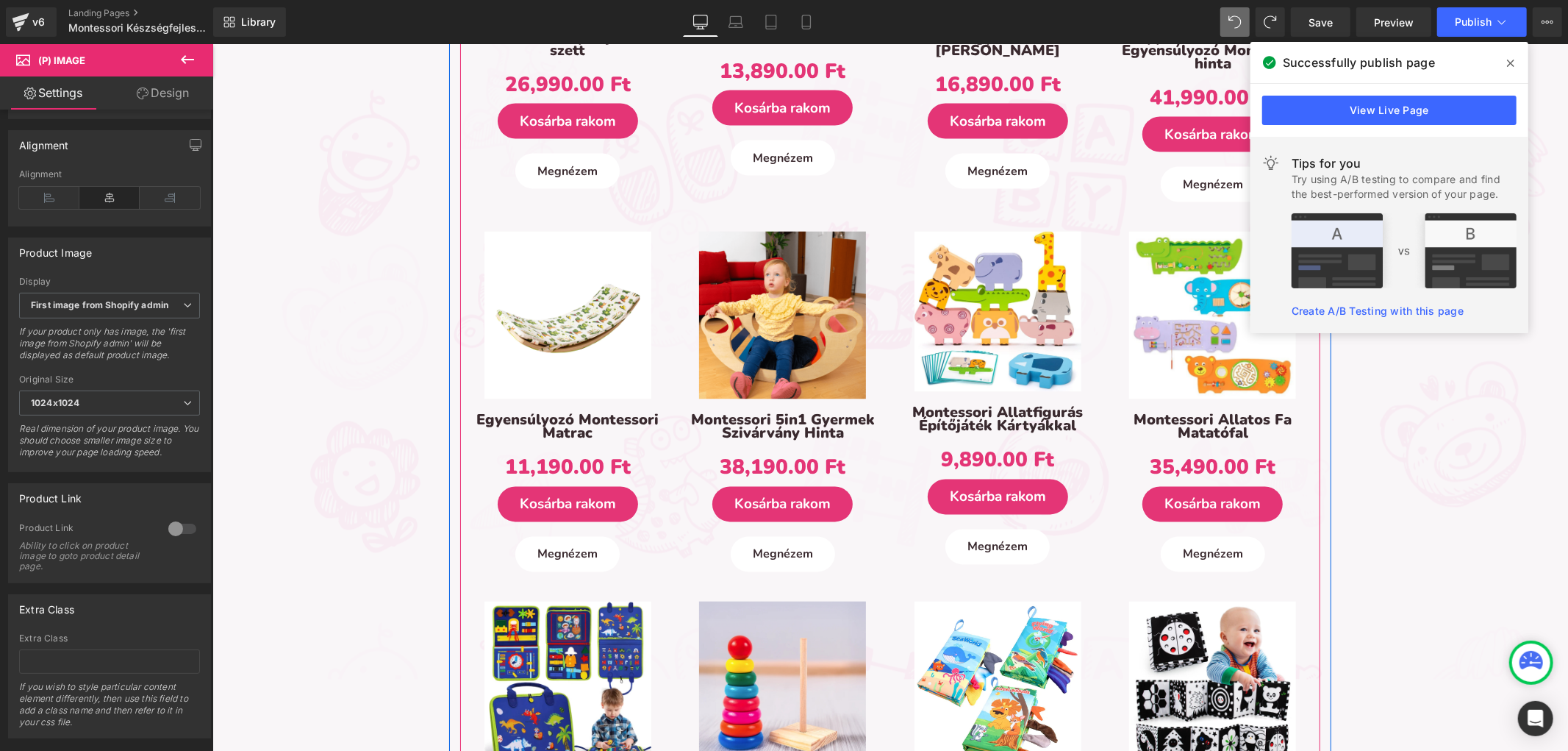
click at [1179, 397] on div "Sale Off (P) Image Montessori Állatos Fa Matatófal (P) Title 35,490.00 Ft 35,49…" at bounding box center [1212, 400] width 186 height 340
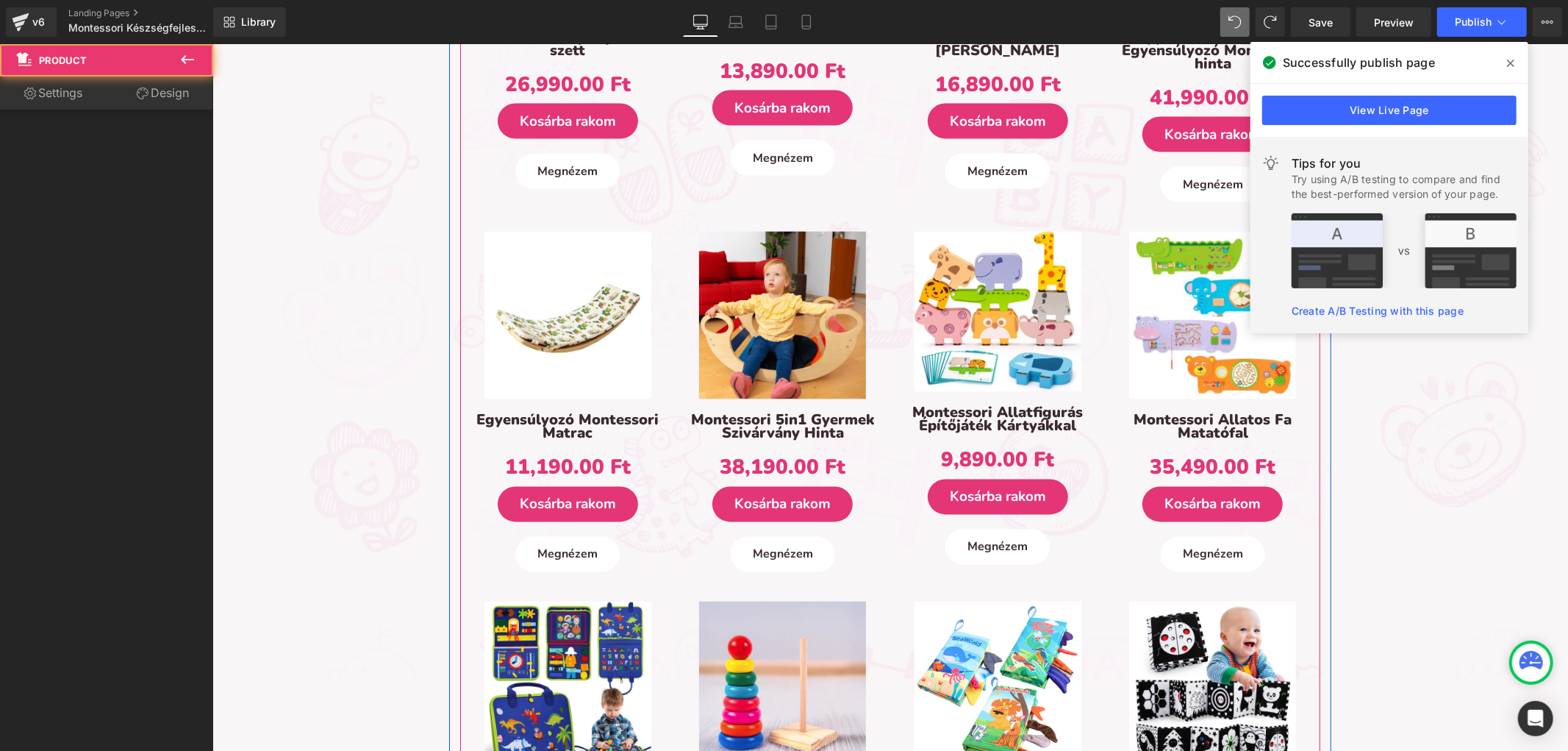
click at [1195, 343] on img at bounding box center [1212, 314] width 167 height 167
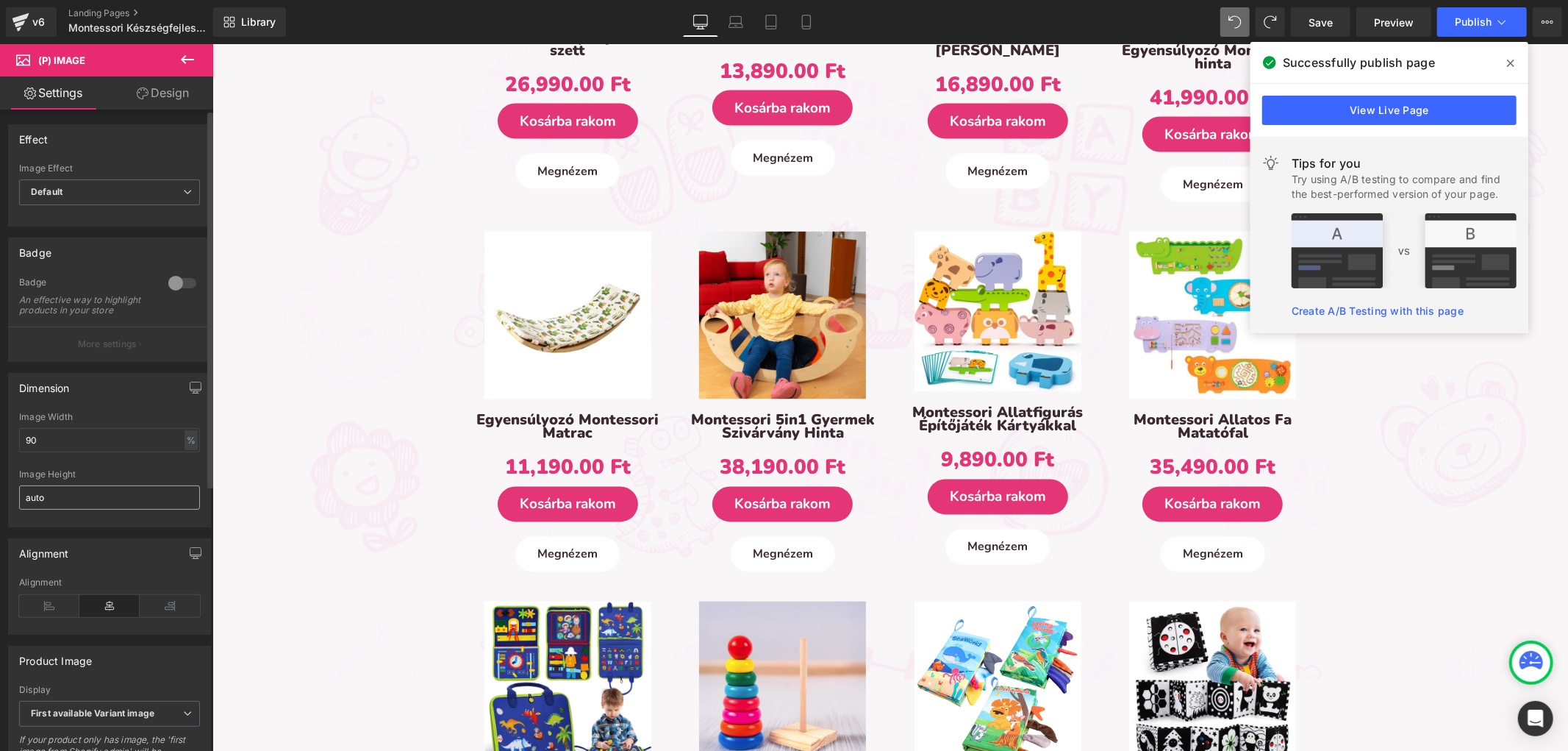
scroll to position [327, 0]
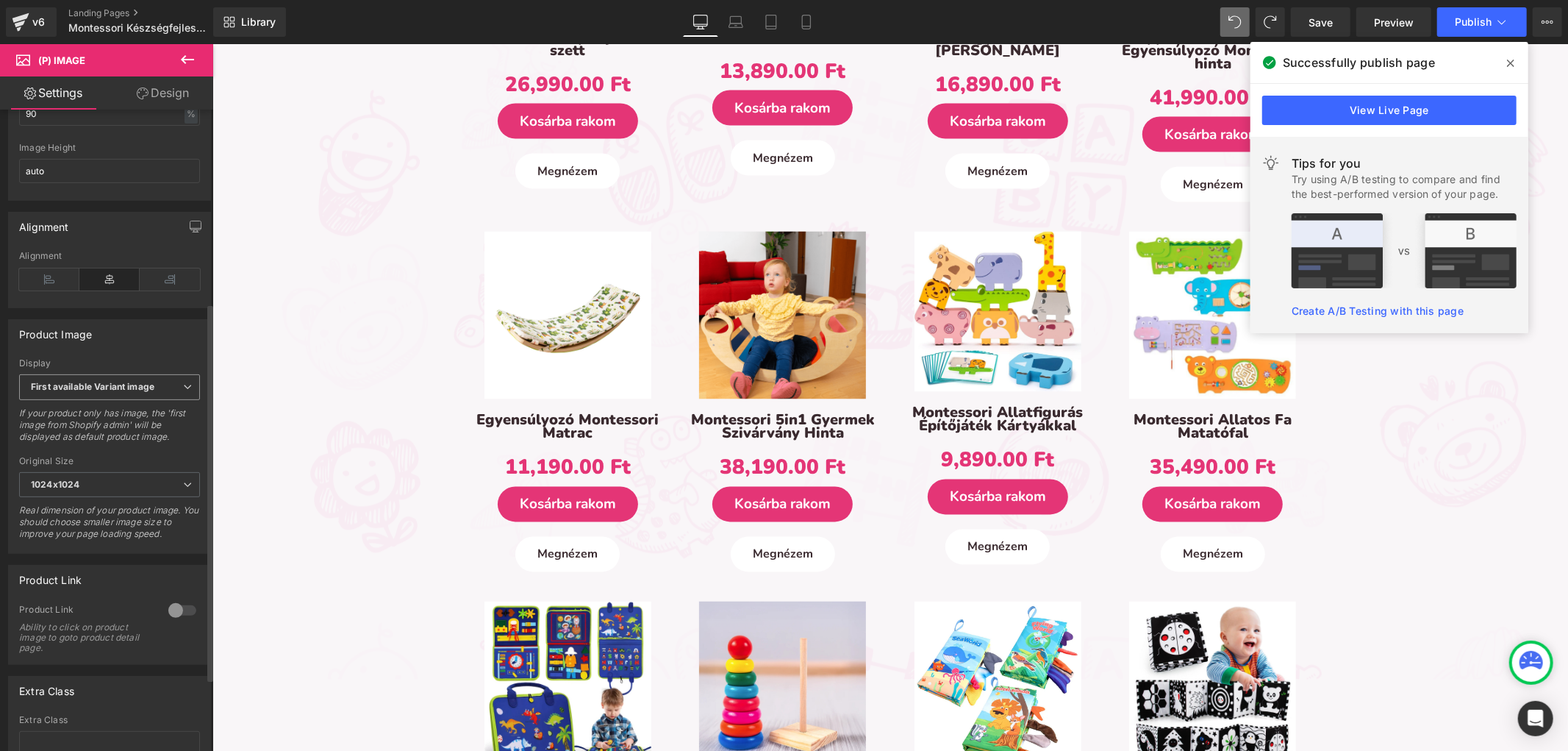
click at [152, 389] on span "First available Variant image" at bounding box center [109, 387] width 181 height 26
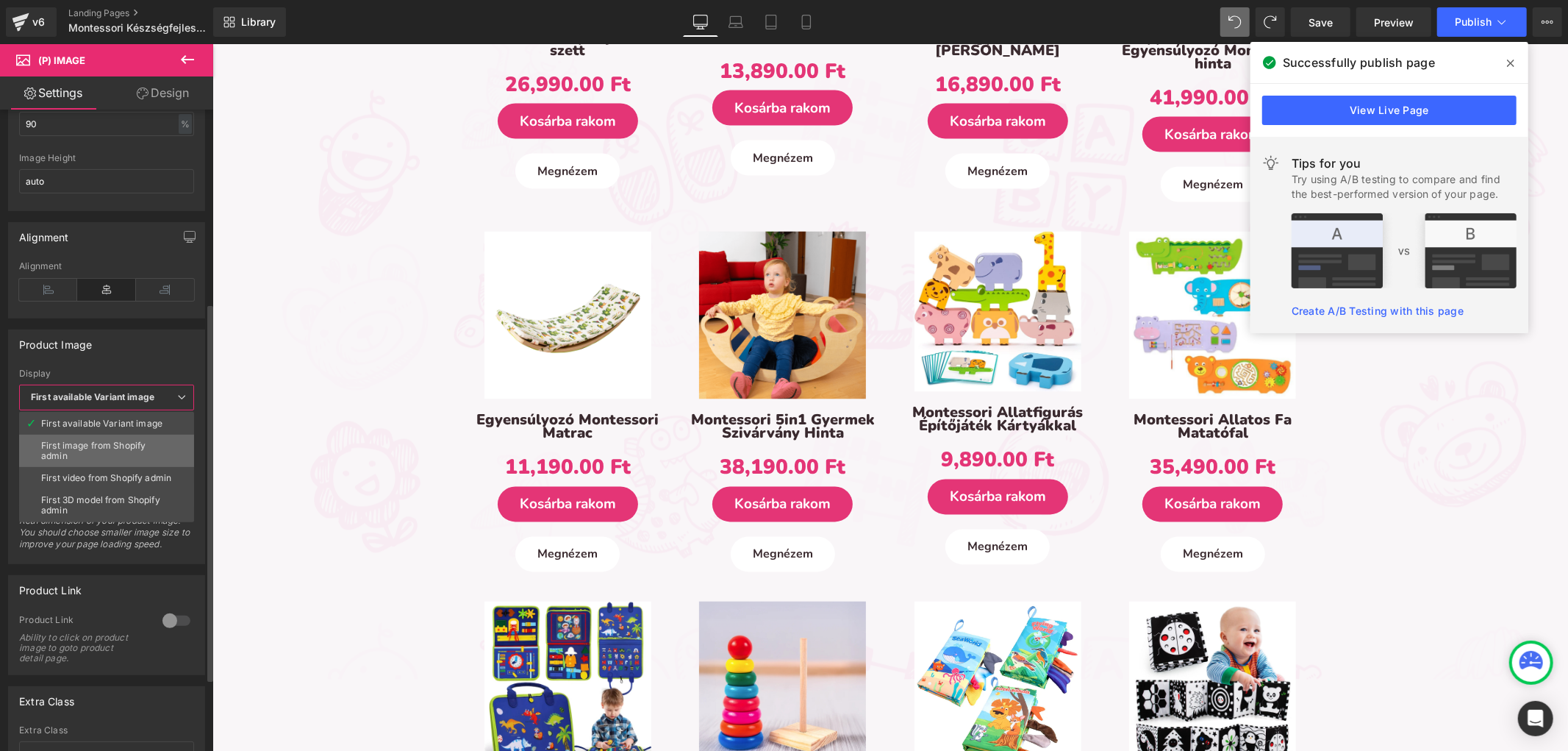
click at [118, 456] on div "First image from Shopify admin" at bounding box center [107, 450] width 131 height 21
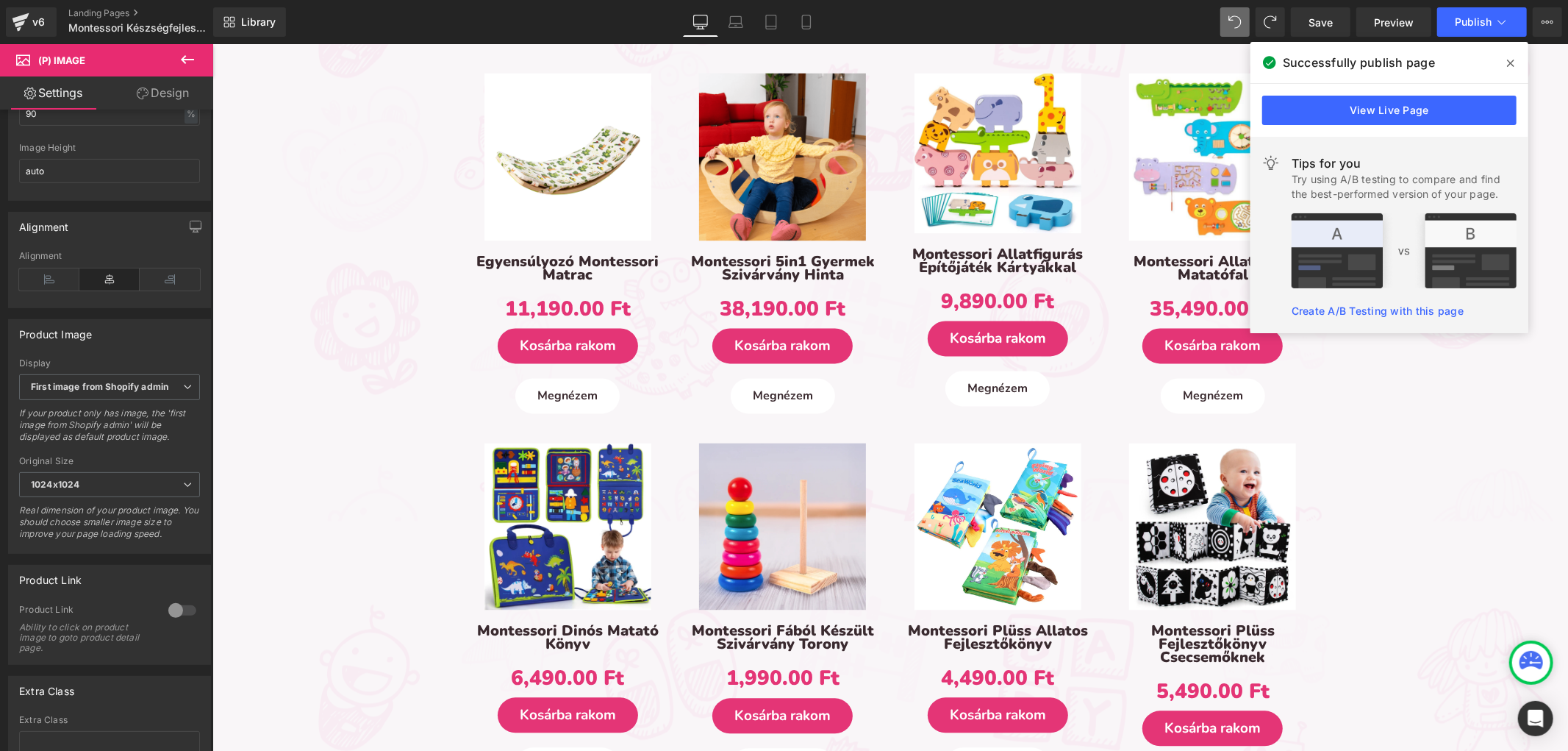
scroll to position [2352, 0]
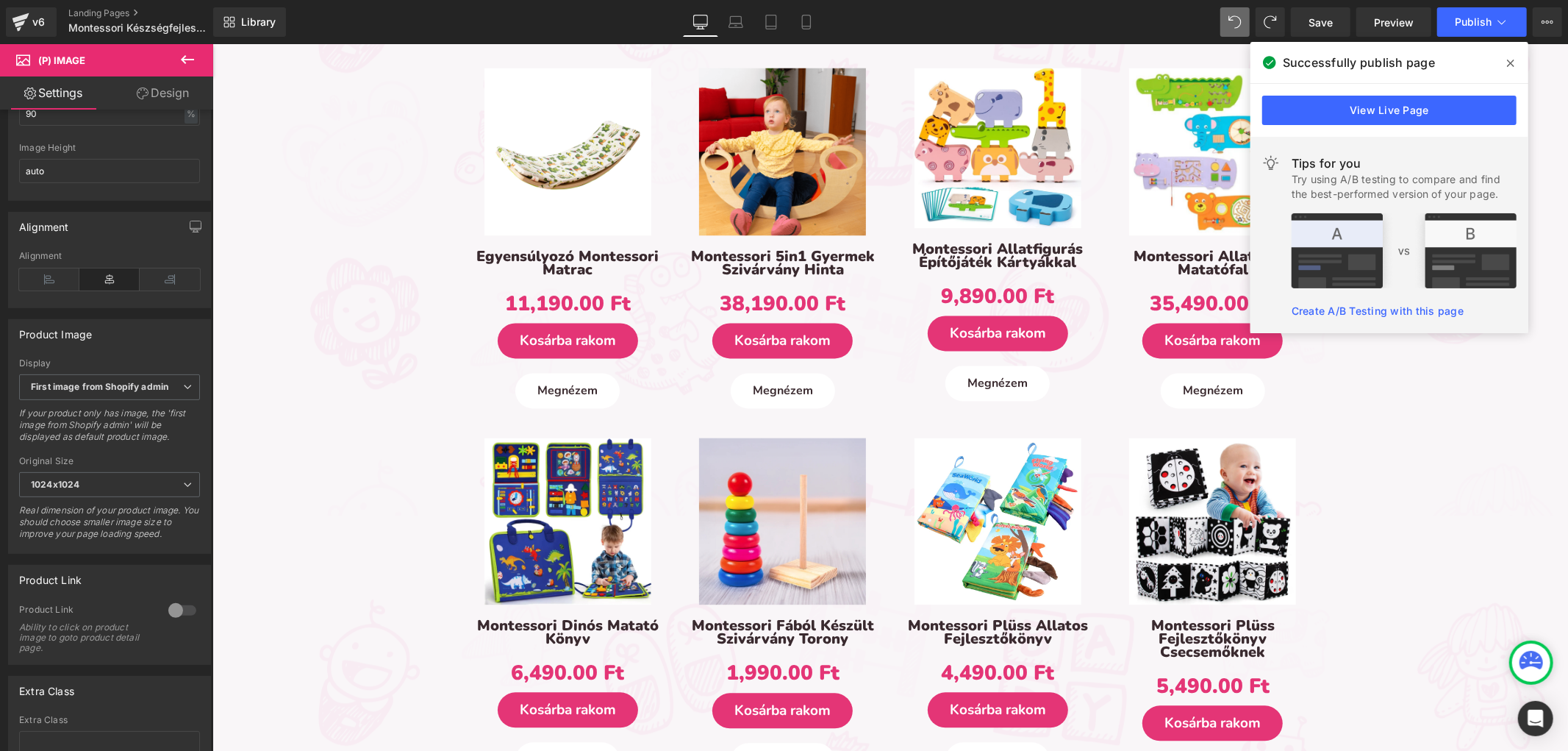
click at [560, 491] on img at bounding box center [567, 521] width 167 height 167
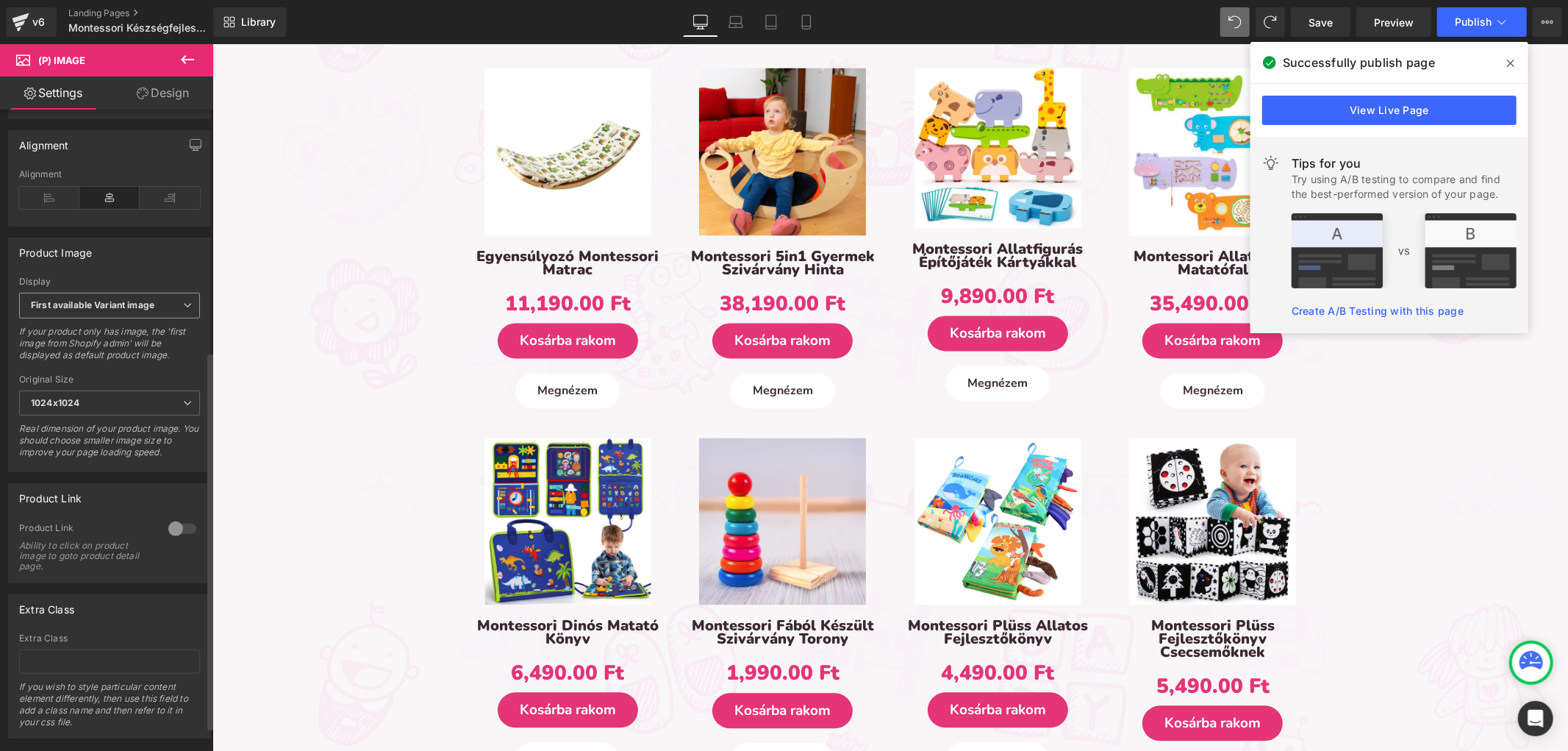
click at [103, 319] on span "First available Variant image" at bounding box center [109, 305] width 181 height 26
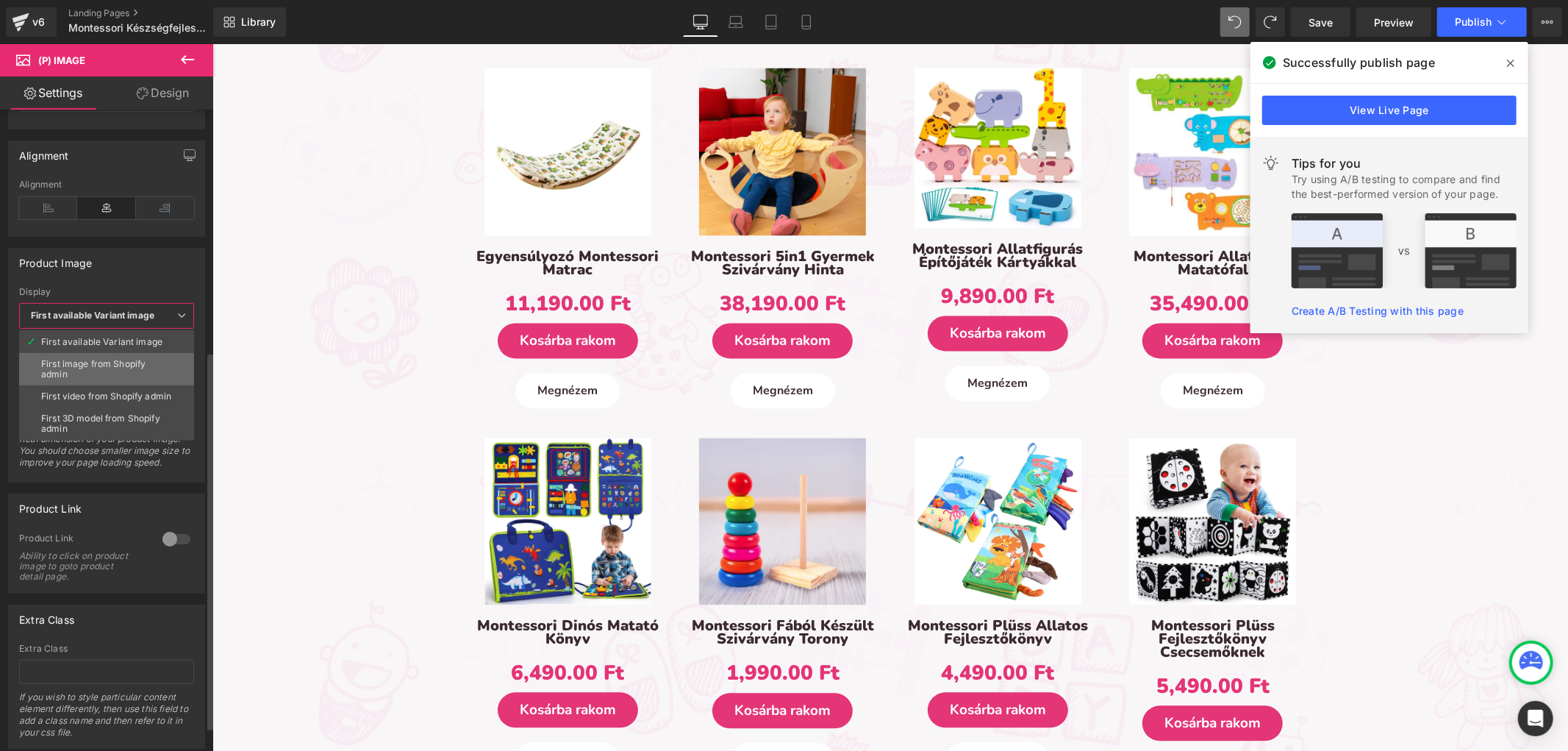
click at [100, 361] on div "First image from Shopify admin" at bounding box center [107, 369] width 131 height 21
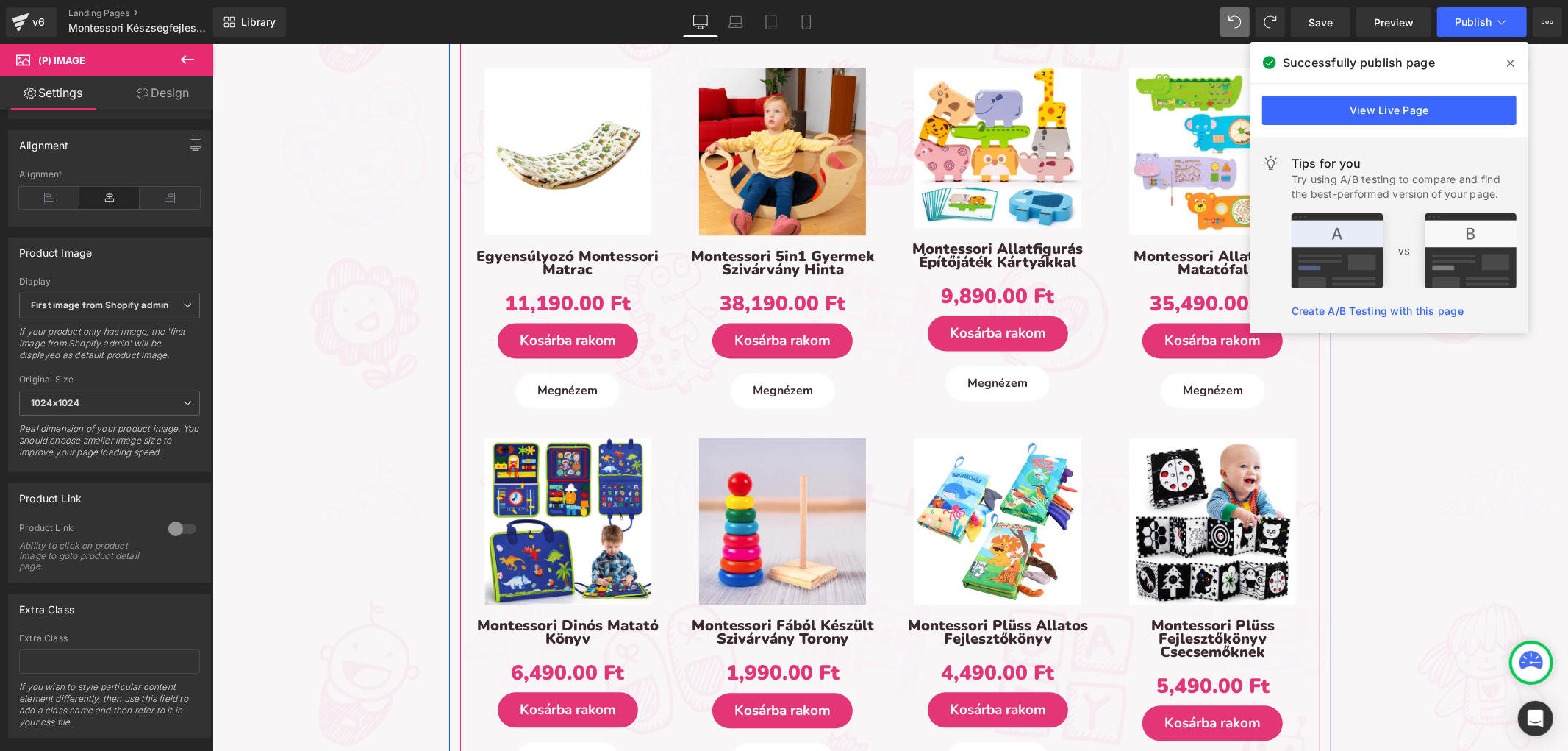
click at [1175, 481] on img at bounding box center [1212, 521] width 167 height 167
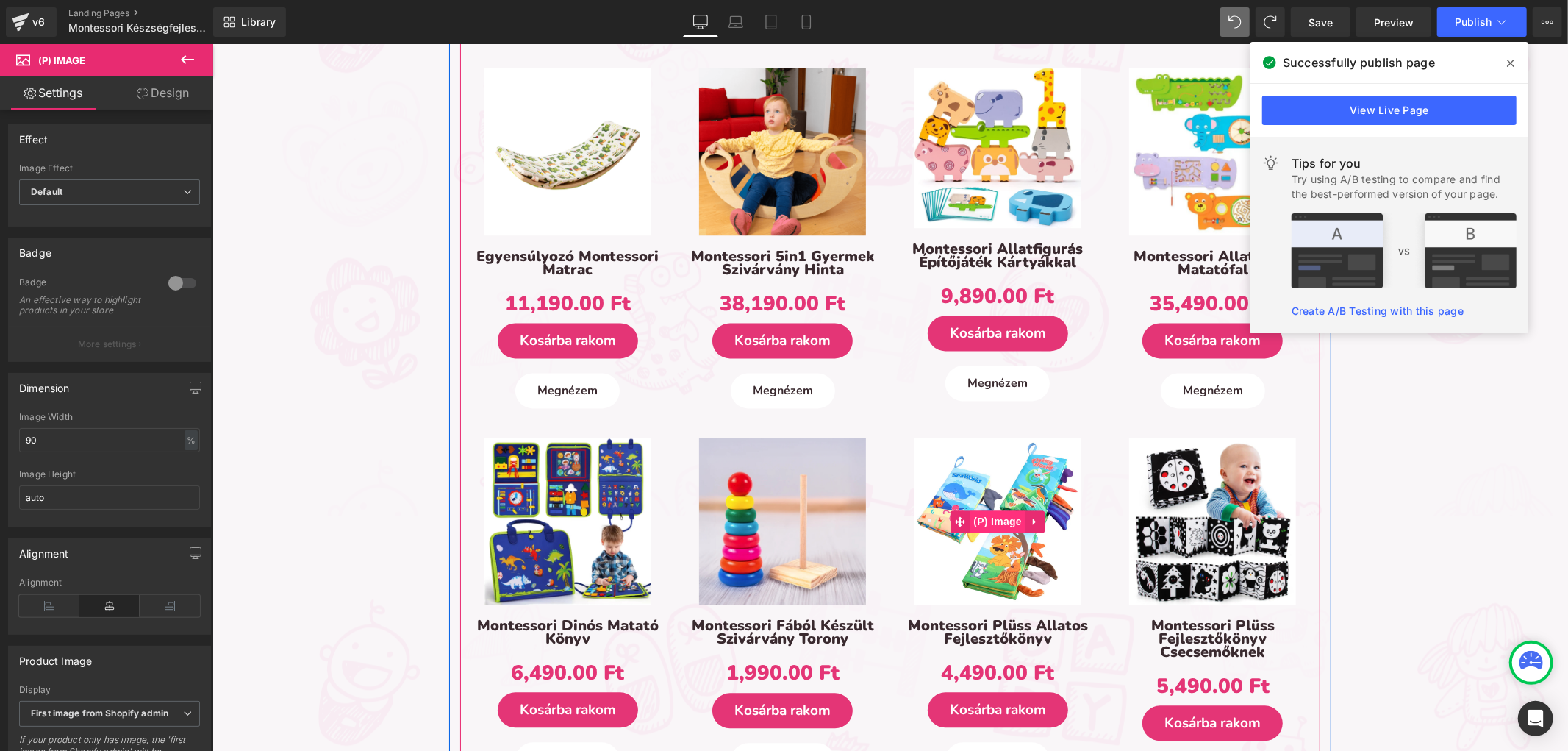
click at [997, 511] on span "(P) Image" at bounding box center [997, 521] width 56 height 22
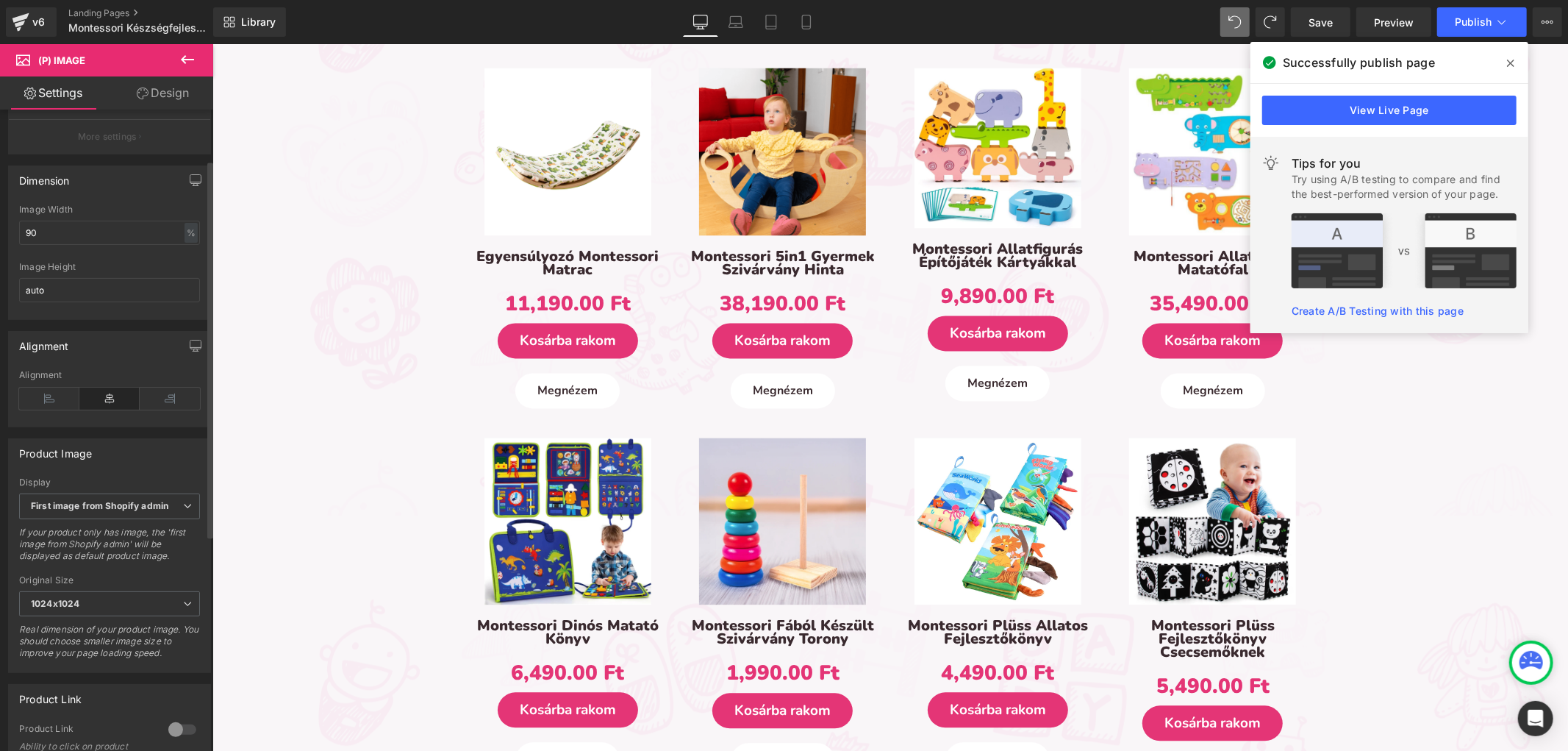
scroll to position [327, 0]
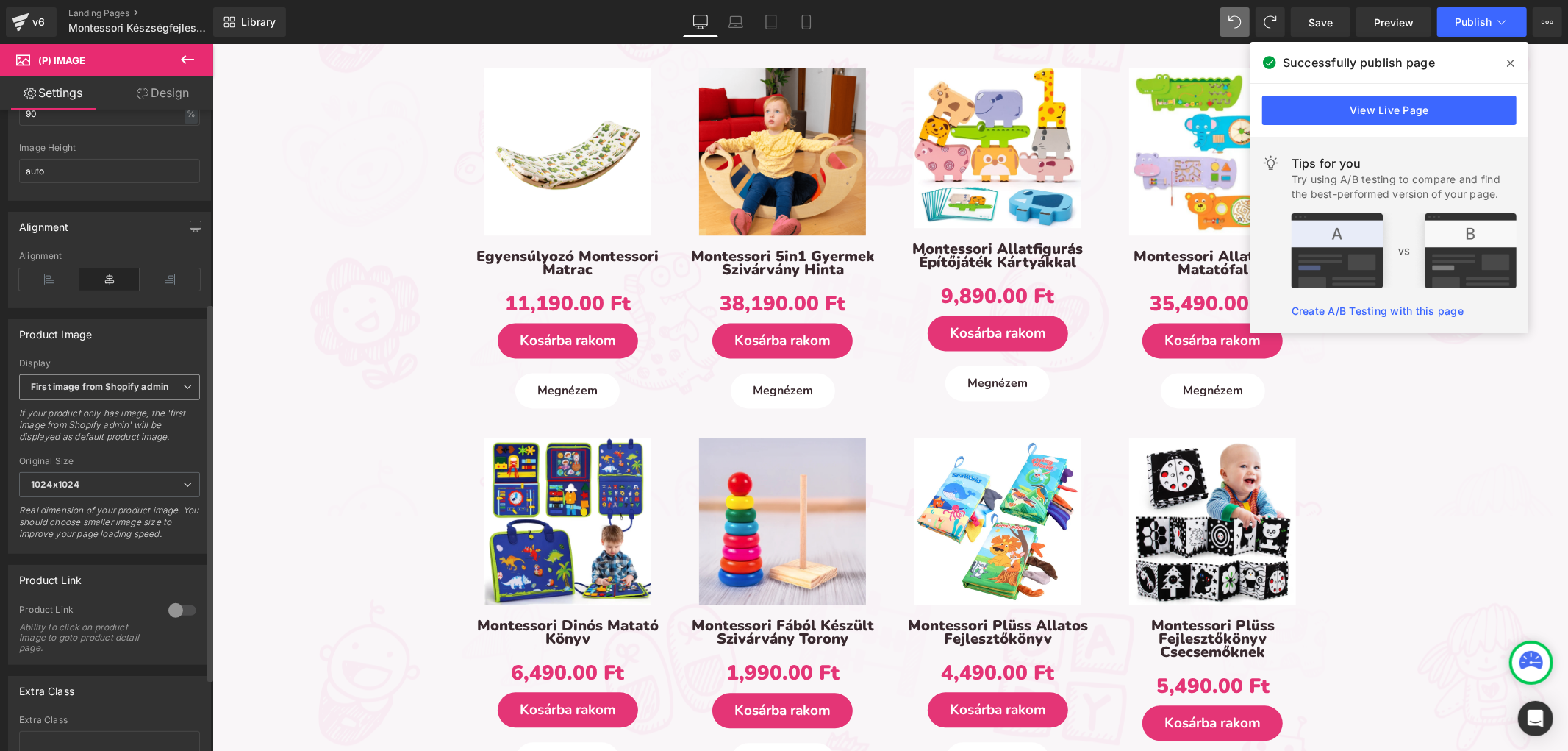
click at [96, 400] on span "First image from Shopify admin" at bounding box center [109, 387] width 181 height 26
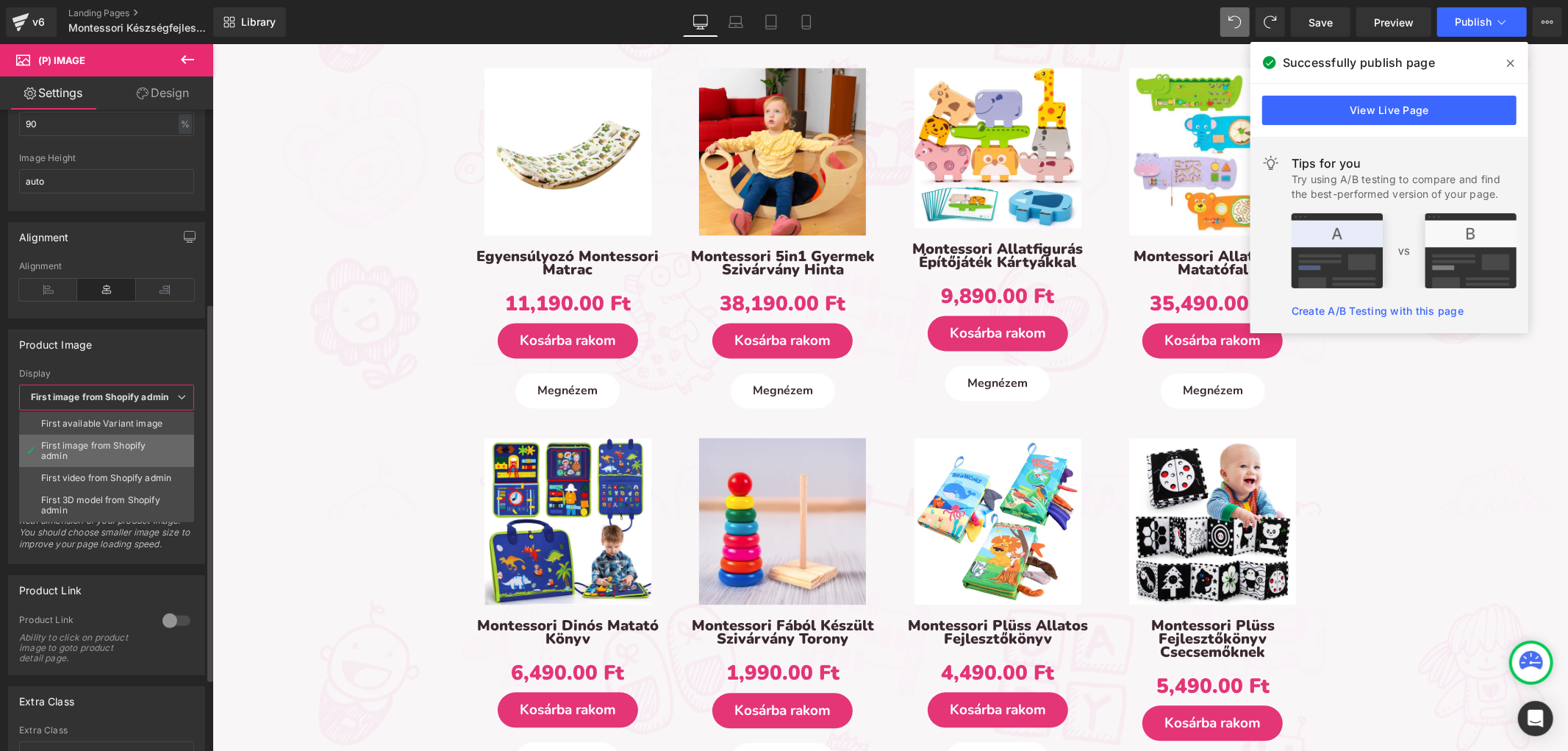
click at [89, 450] on div "First image from Shopify admin" at bounding box center [107, 450] width 131 height 21
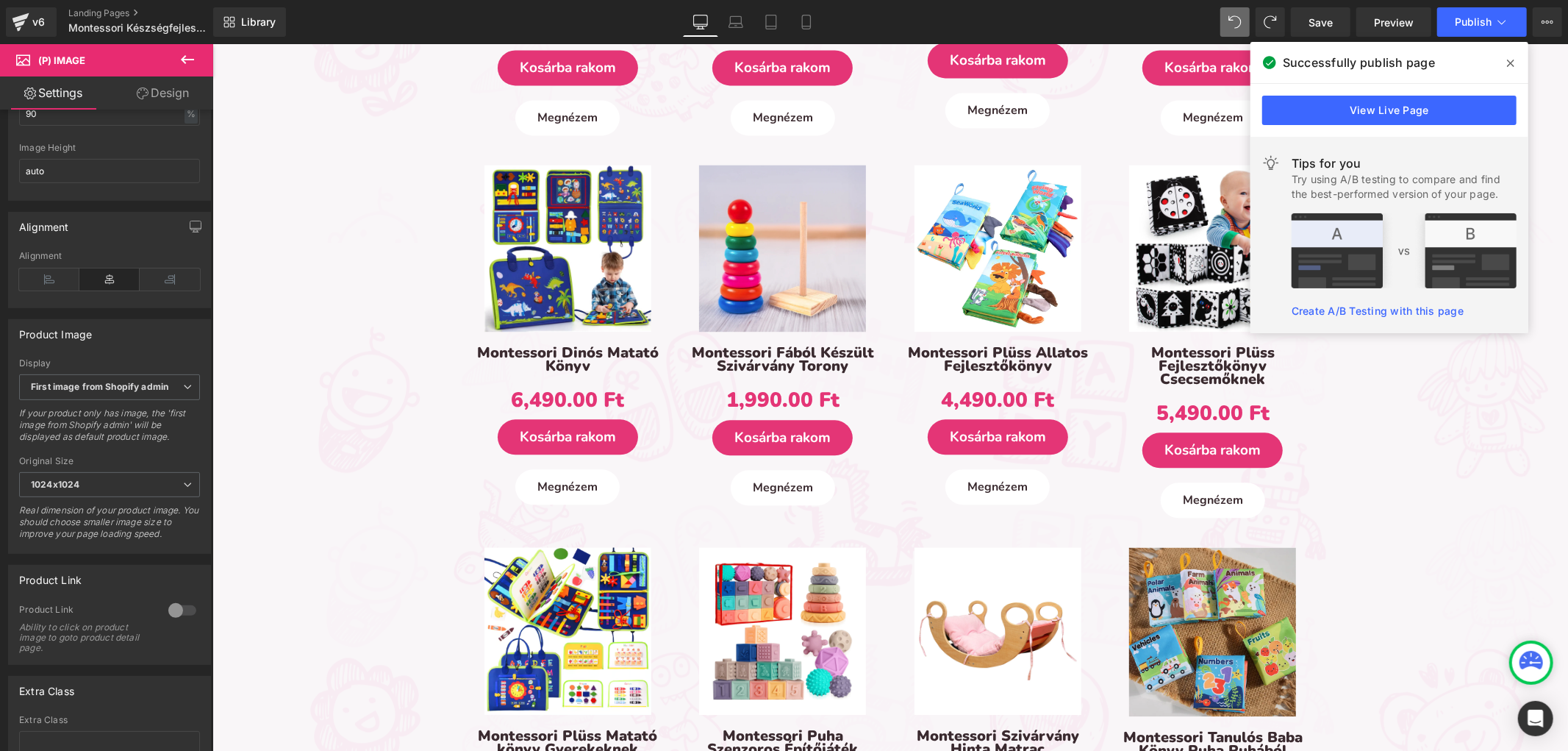
scroll to position [2761, 0]
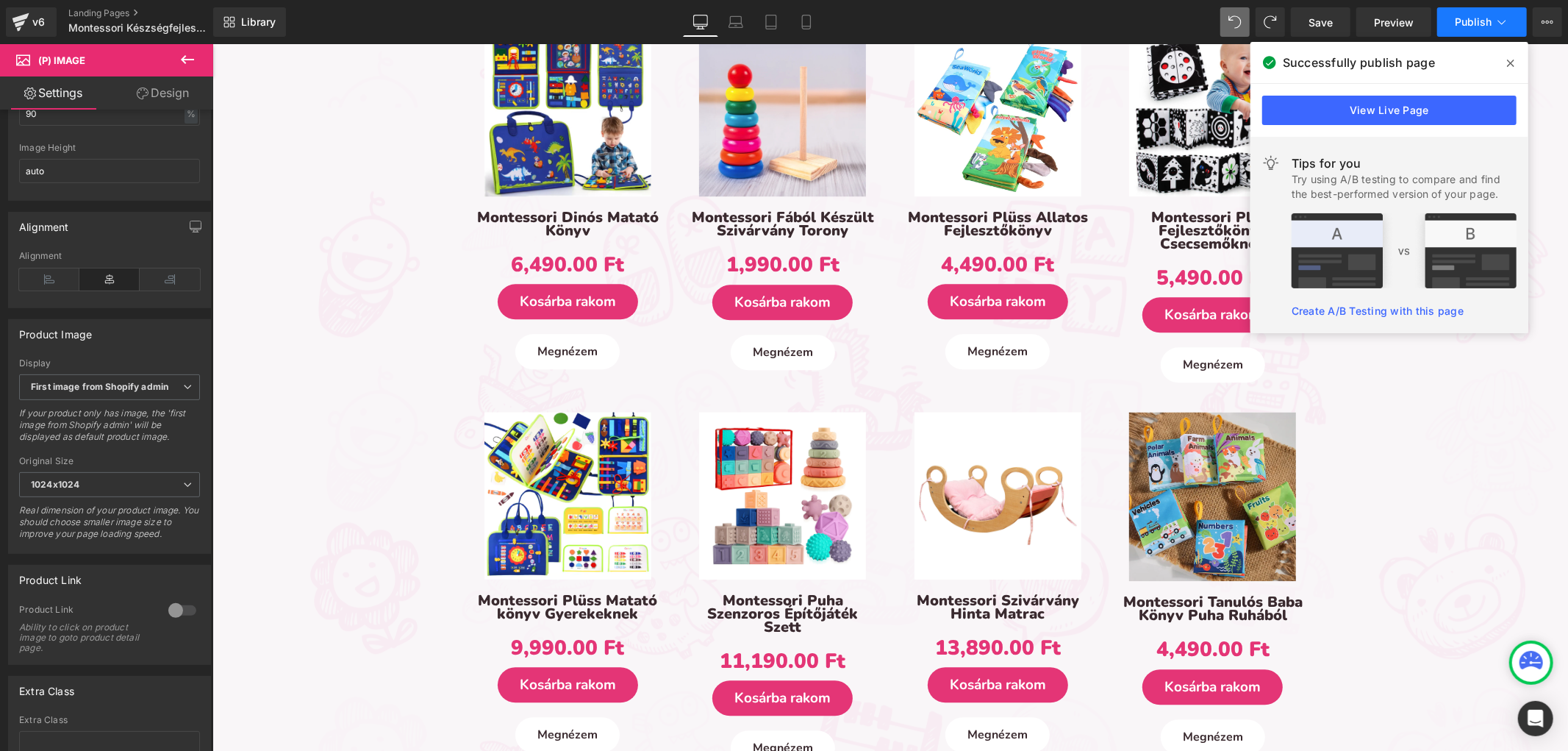
click at [1482, 31] on button "Publish" at bounding box center [1482, 22] width 90 height 30
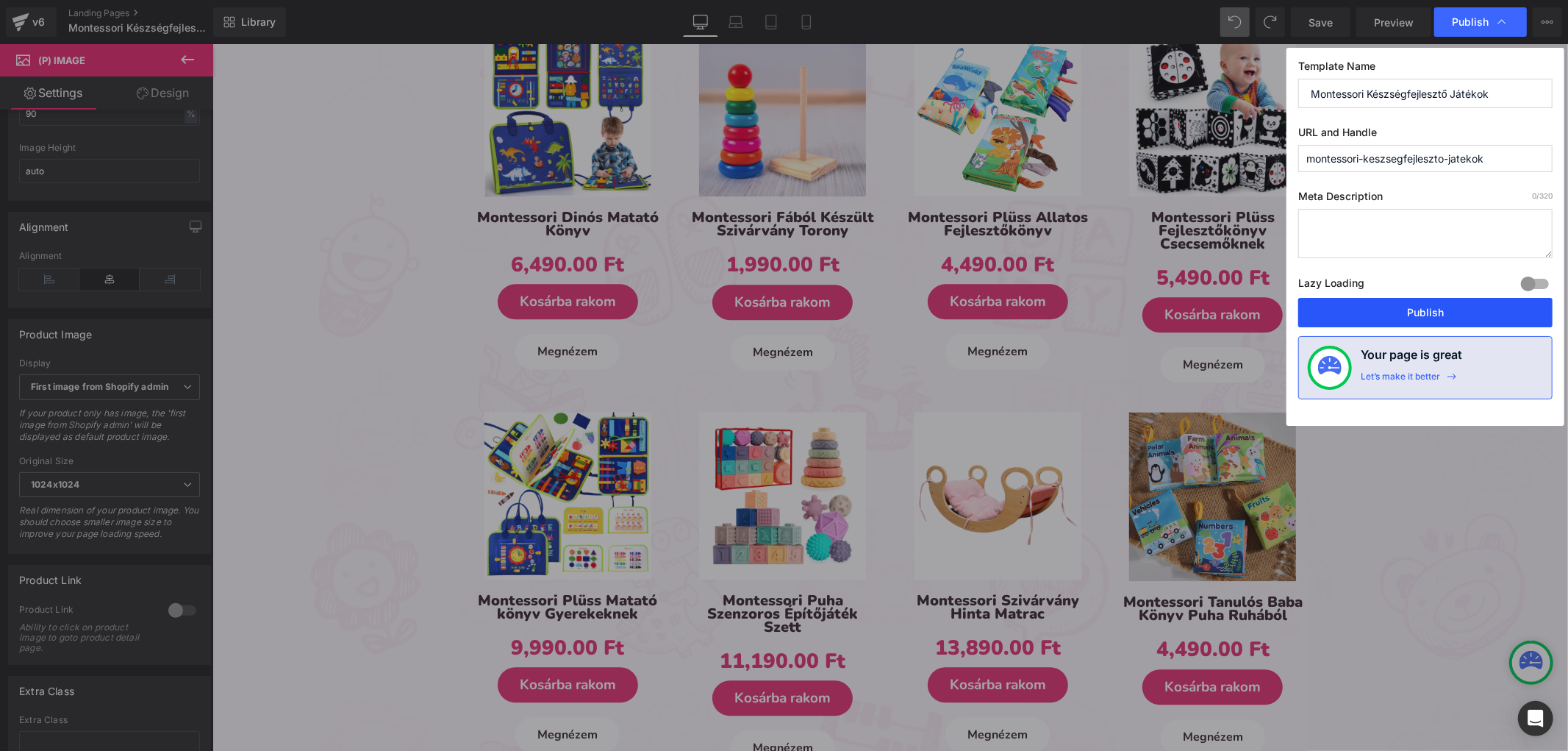
click at [1391, 319] on button "Publish" at bounding box center [1425, 312] width 255 height 30
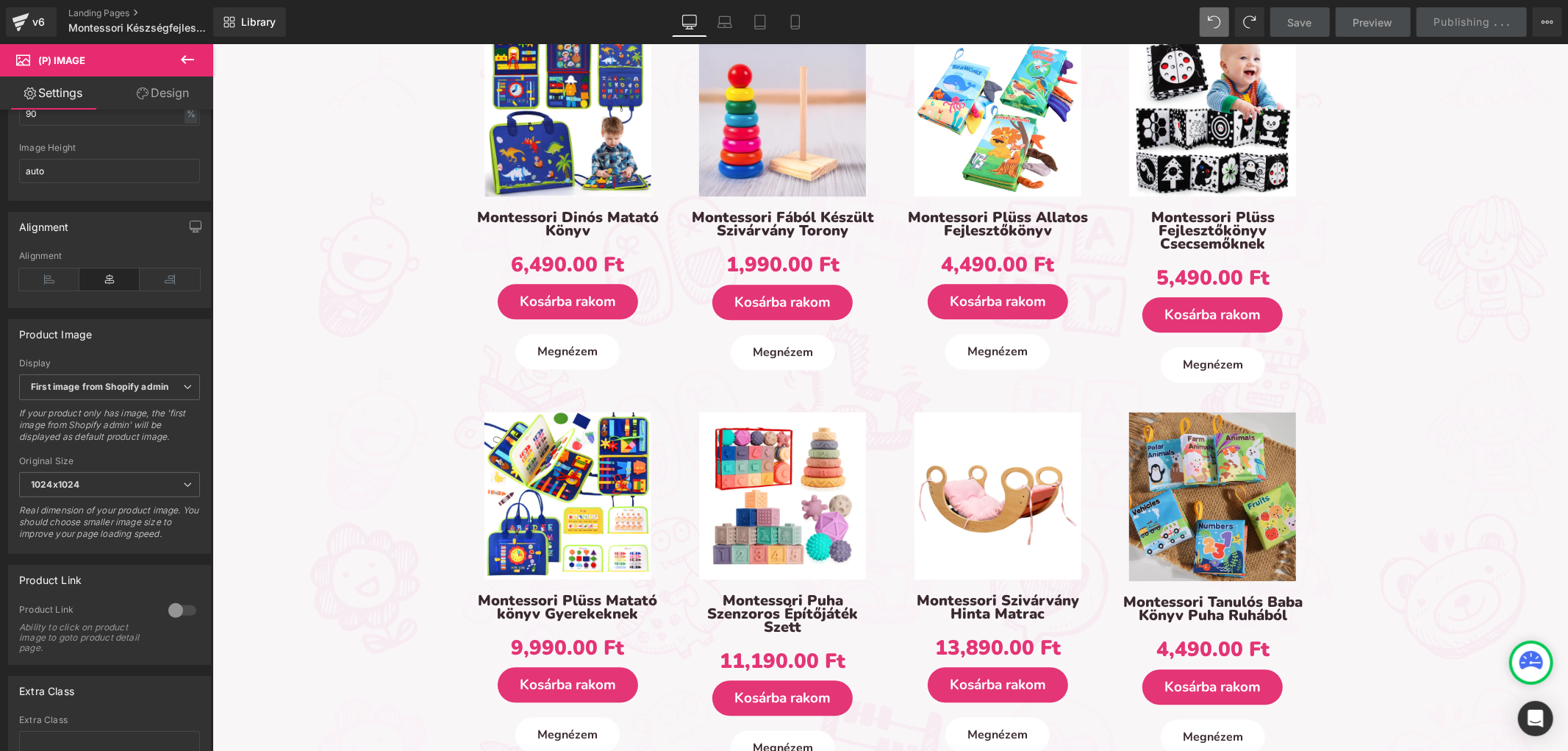
click at [1223, 441] on img at bounding box center [1212, 495] width 167 height 169
click at [1220, 441] on img at bounding box center [1212, 495] width 167 height 169
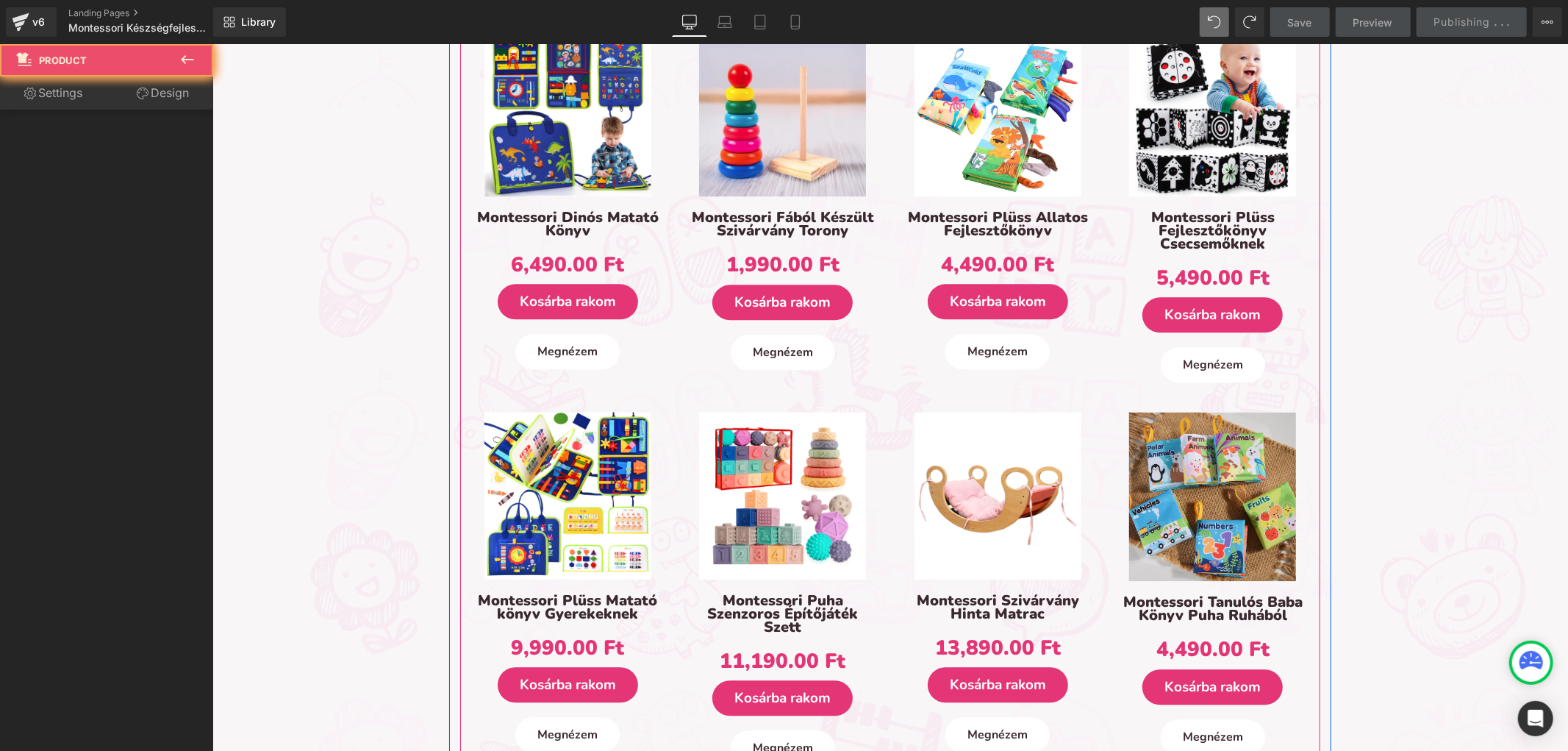
click at [1193, 582] on div "Sale Off (P) Image Montessori Tanulós Baba Könyv Puha Ruhából (P) Title 4,490.0…" at bounding box center [1212, 581] width 186 height 342
click at [1206, 493] on span "(P) Image" at bounding box center [1212, 496] width 56 height 22
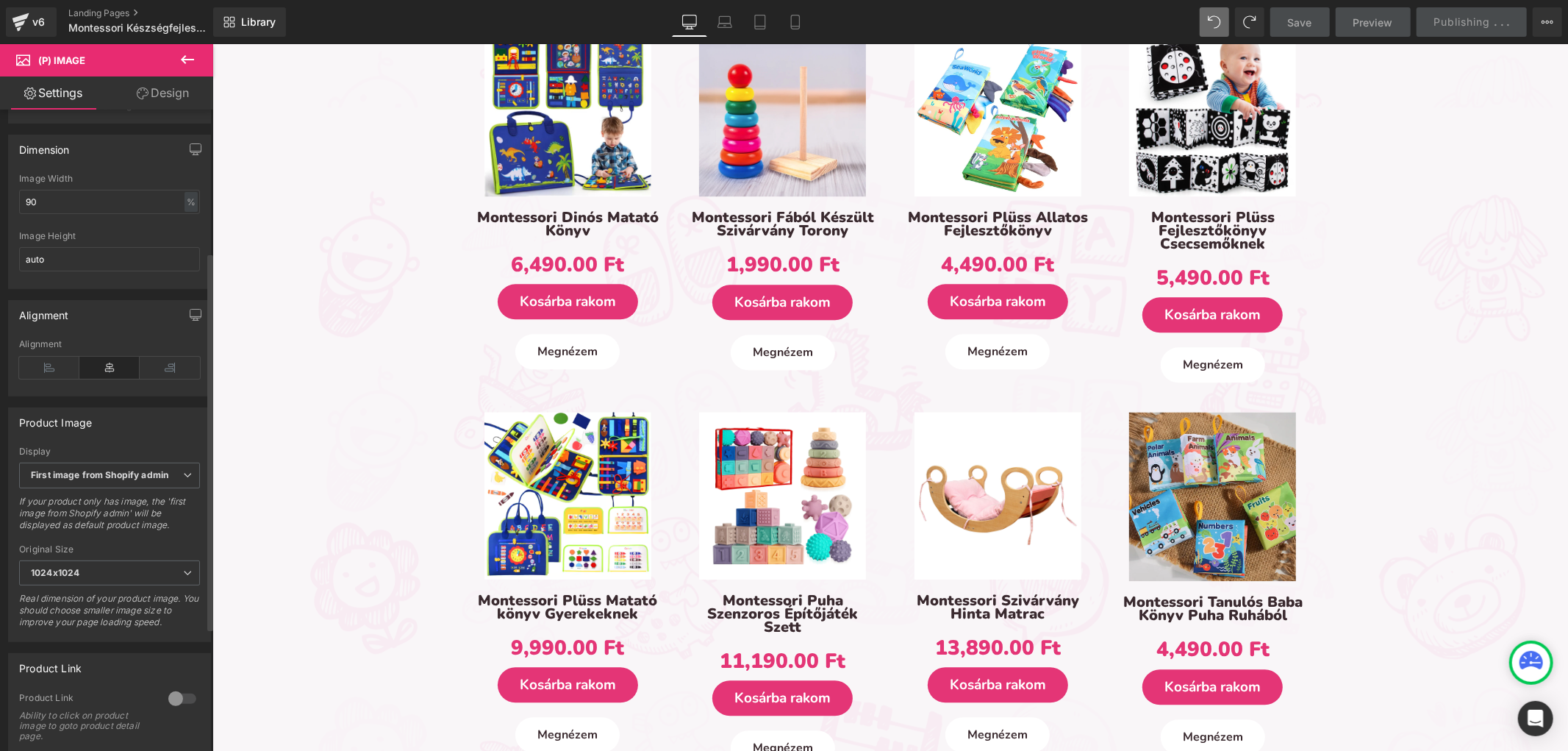
scroll to position [245, 0]
click at [74, 450] on div "Display" at bounding box center [109, 444] width 181 height 10
click at [74, 471] on span "First image from Shopify admin" at bounding box center [109, 468] width 181 height 26
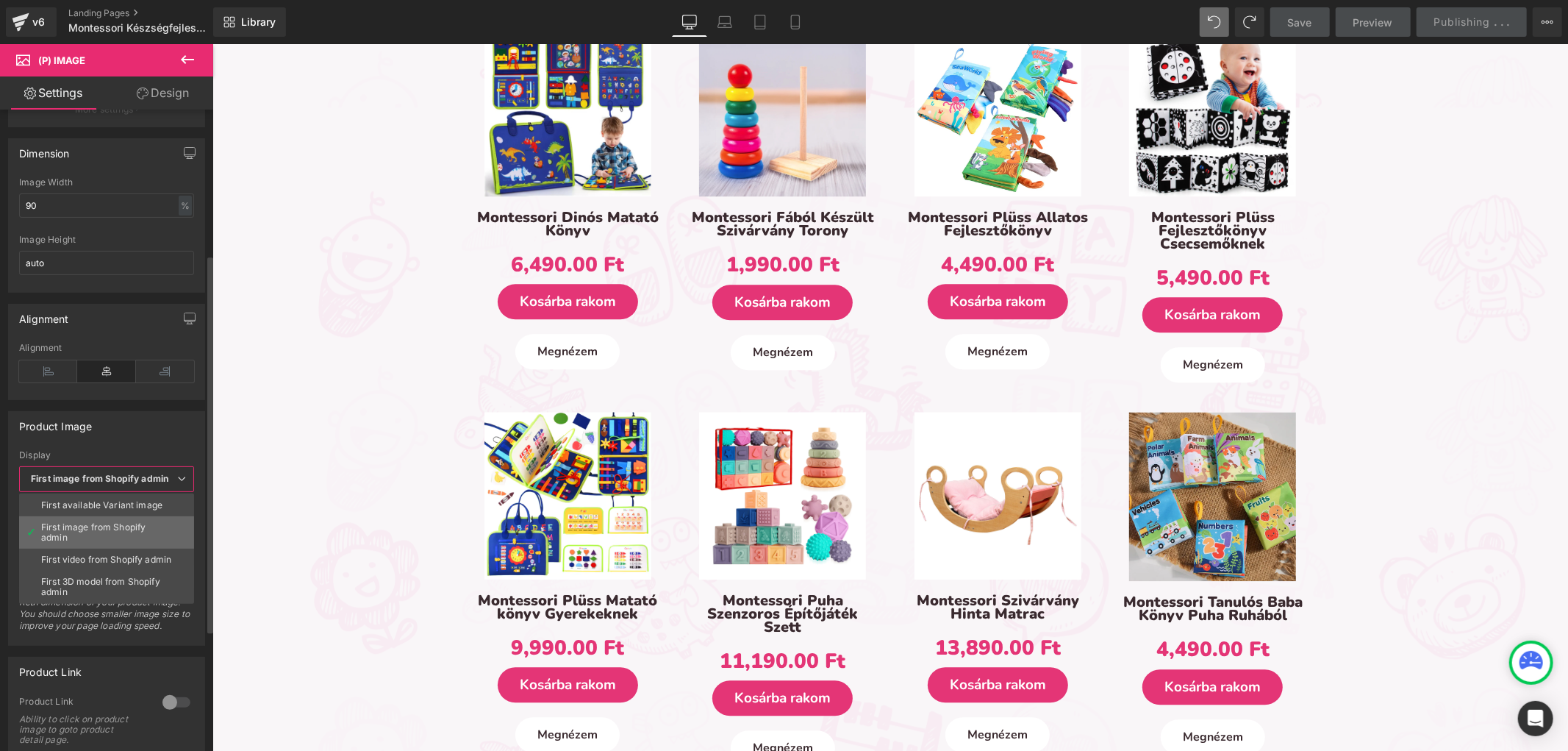
click at [104, 534] on div "First image from Shopify admin" at bounding box center [107, 532] width 131 height 21
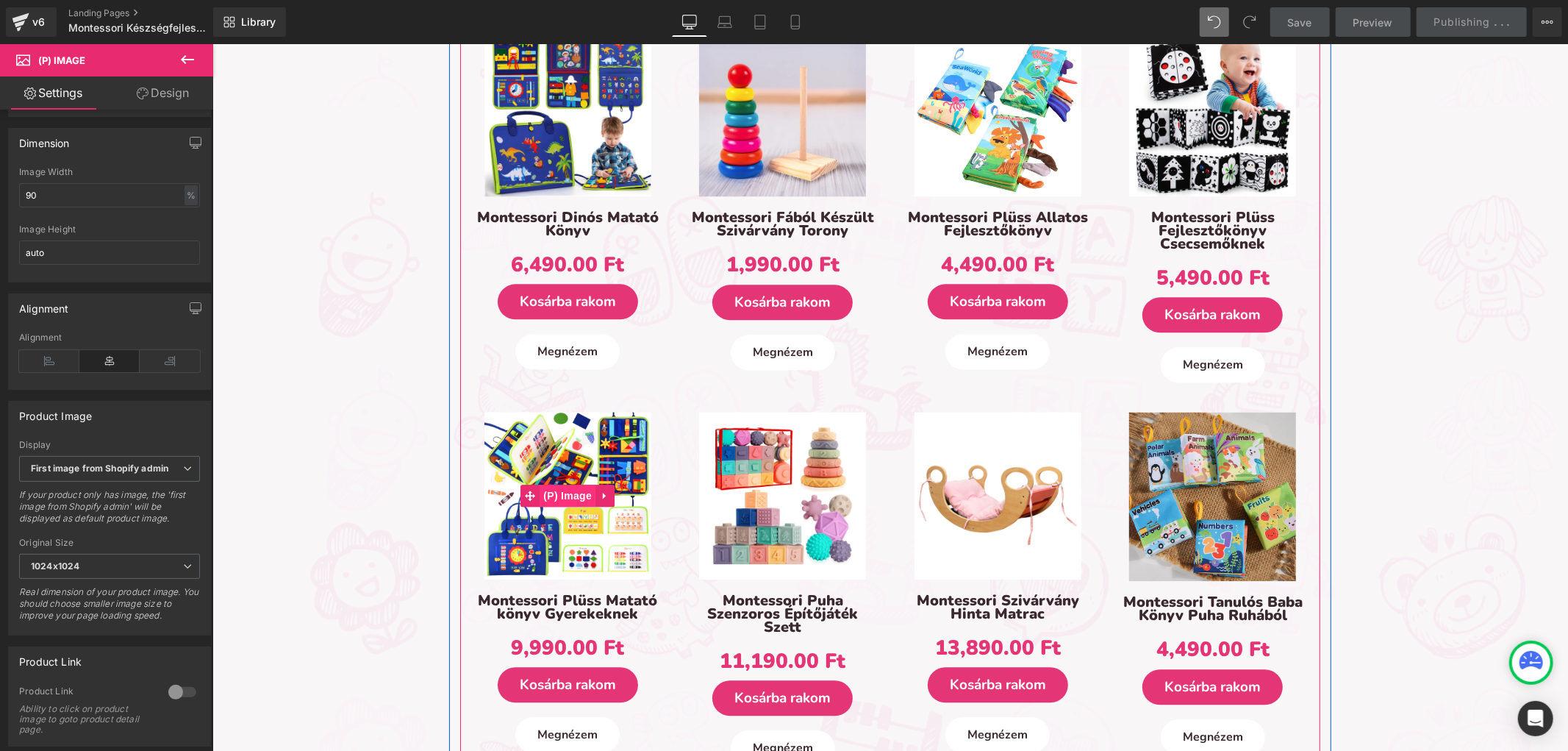
click at [572, 484] on span "(P) Image" at bounding box center [567, 494] width 56 height 22
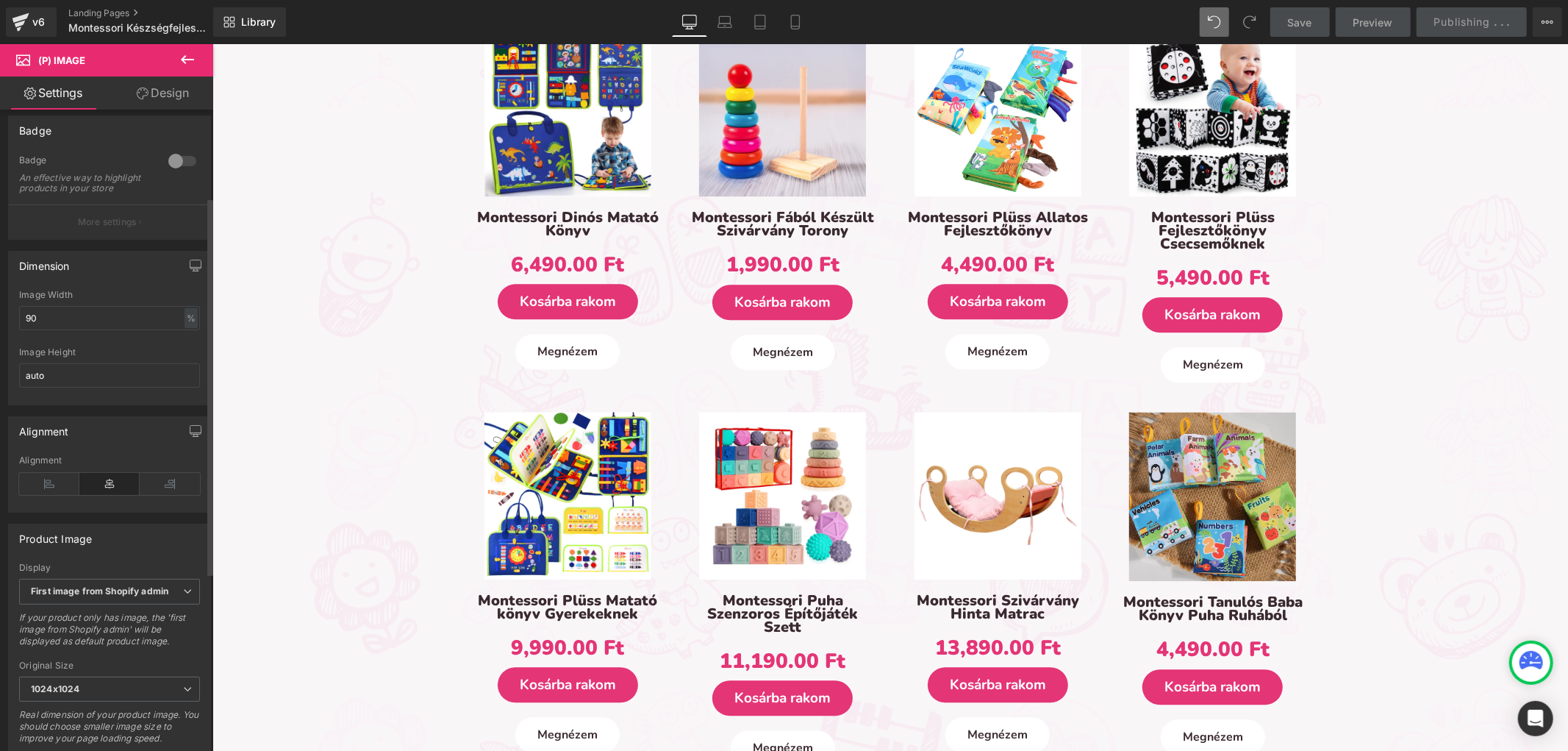
scroll to position [163, 0]
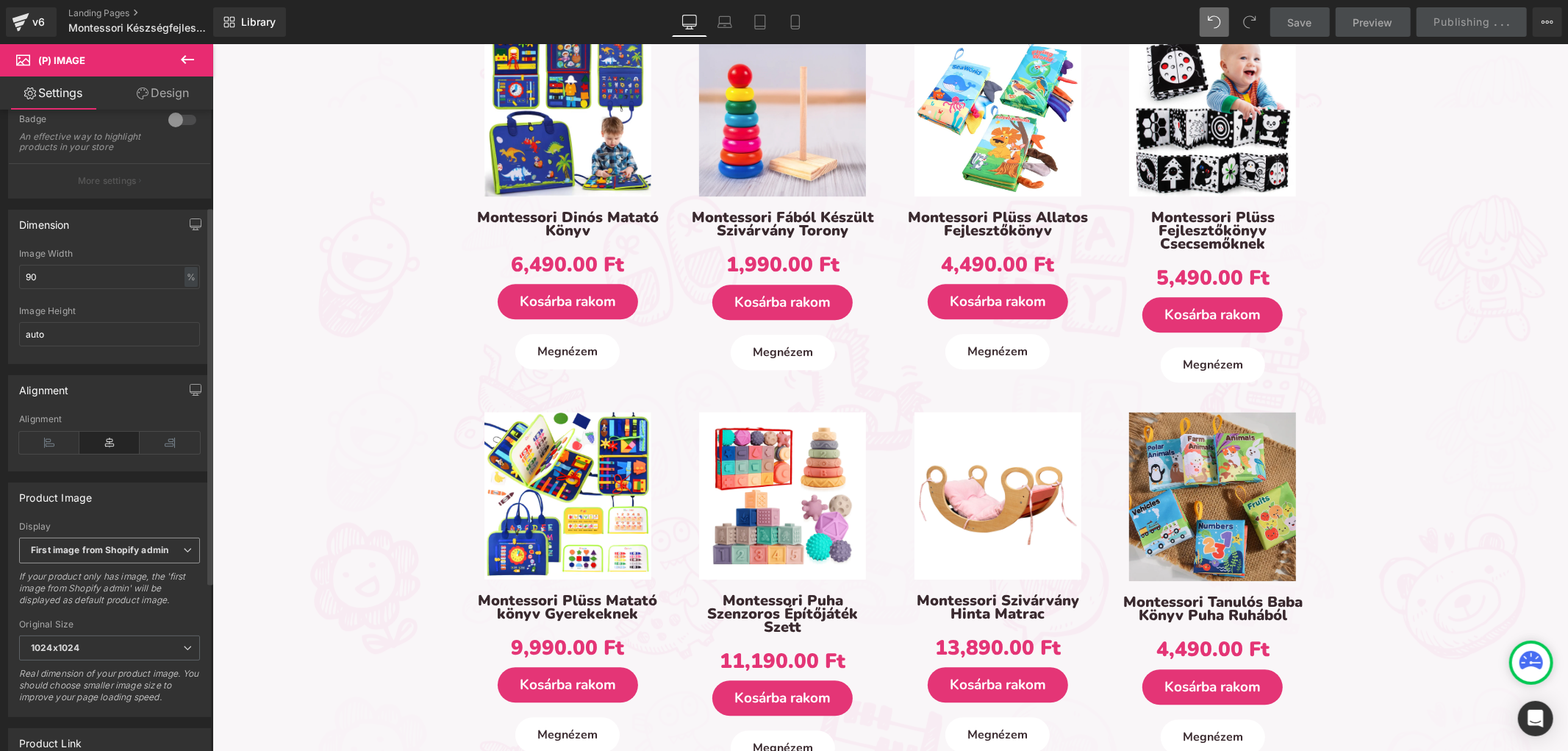
click at [109, 548] on span "First image from Shopify admin" at bounding box center [109, 550] width 181 height 26
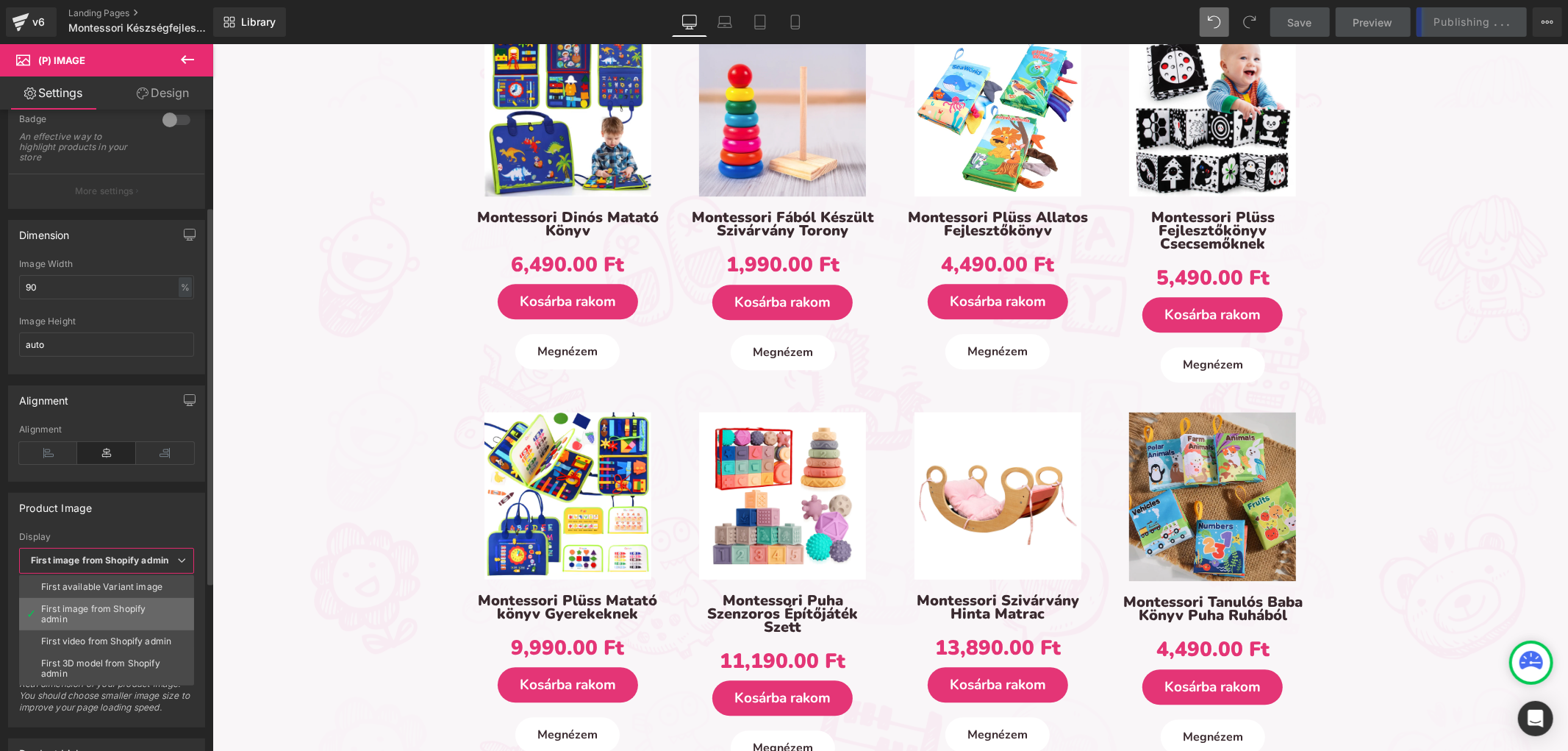
click at [125, 607] on div "First image from Shopify admin" at bounding box center [107, 614] width 131 height 21
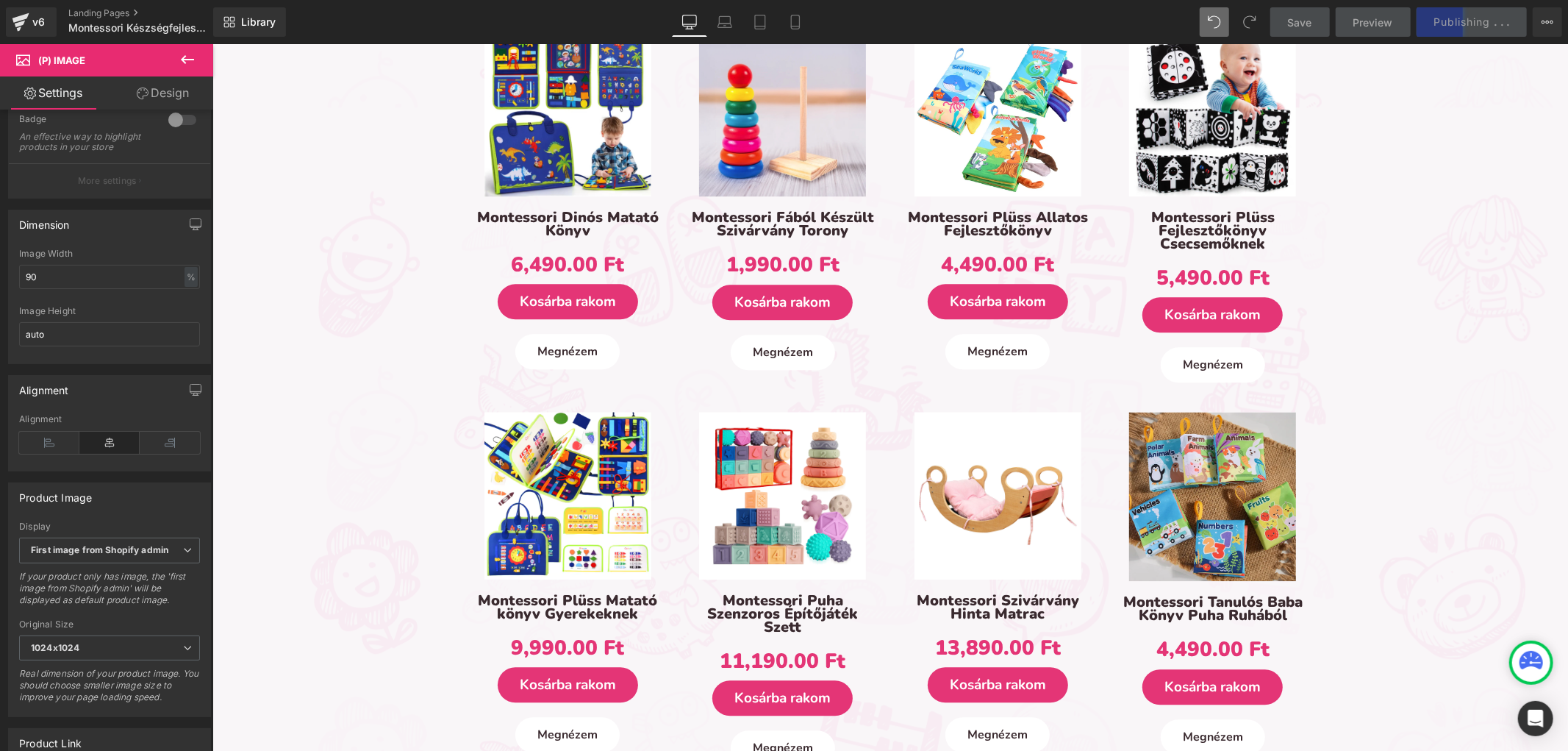
scroll to position [2516, 0]
